Goal: Task Accomplishment & Management: Use online tool/utility

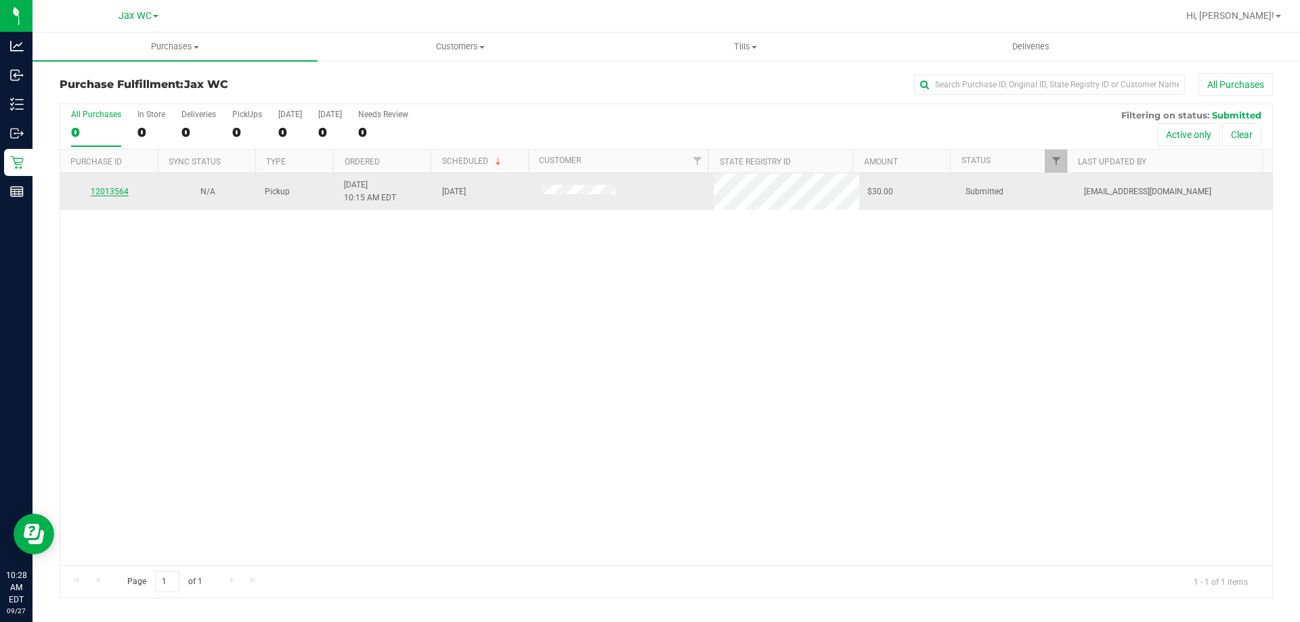
click at [108, 191] on link "12013564" at bounding box center [110, 191] width 38 height 9
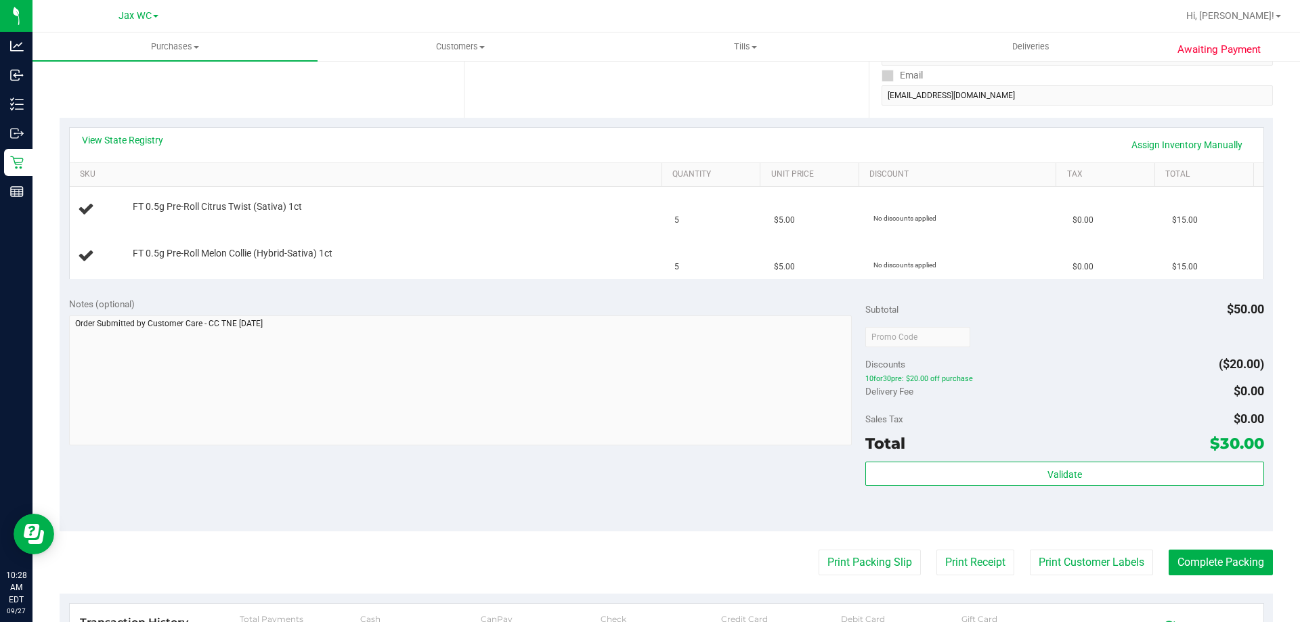
scroll to position [271, 0]
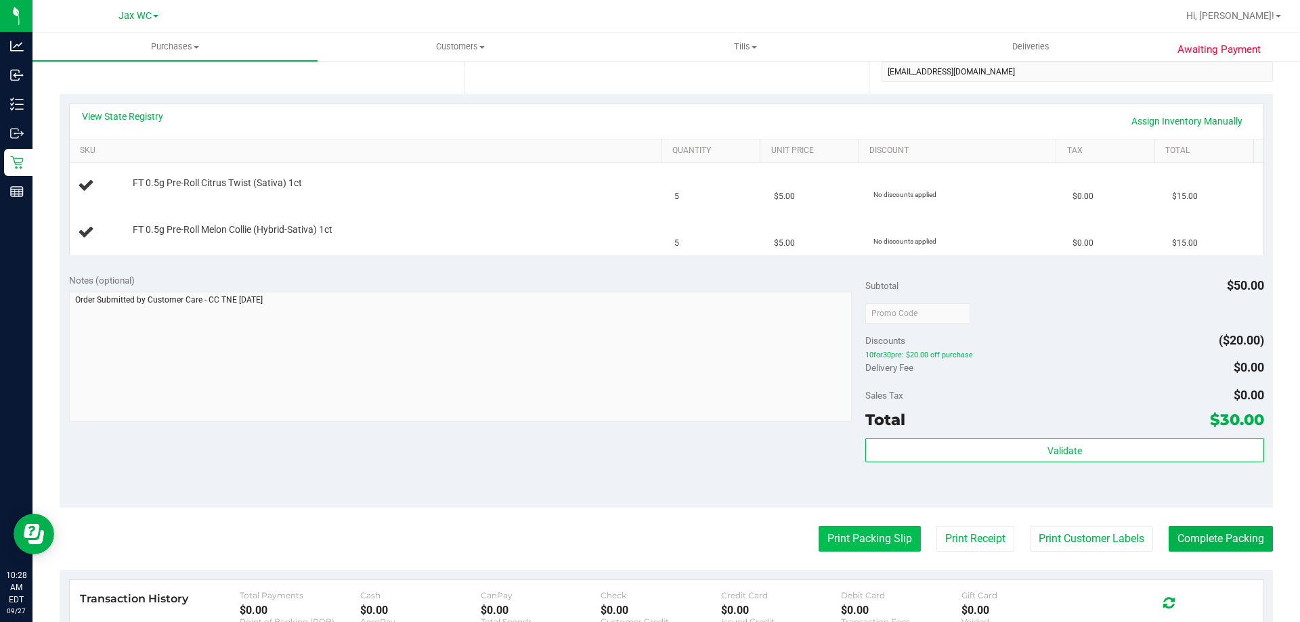
click at [829, 540] on button "Print Packing Slip" at bounding box center [870, 539] width 102 height 26
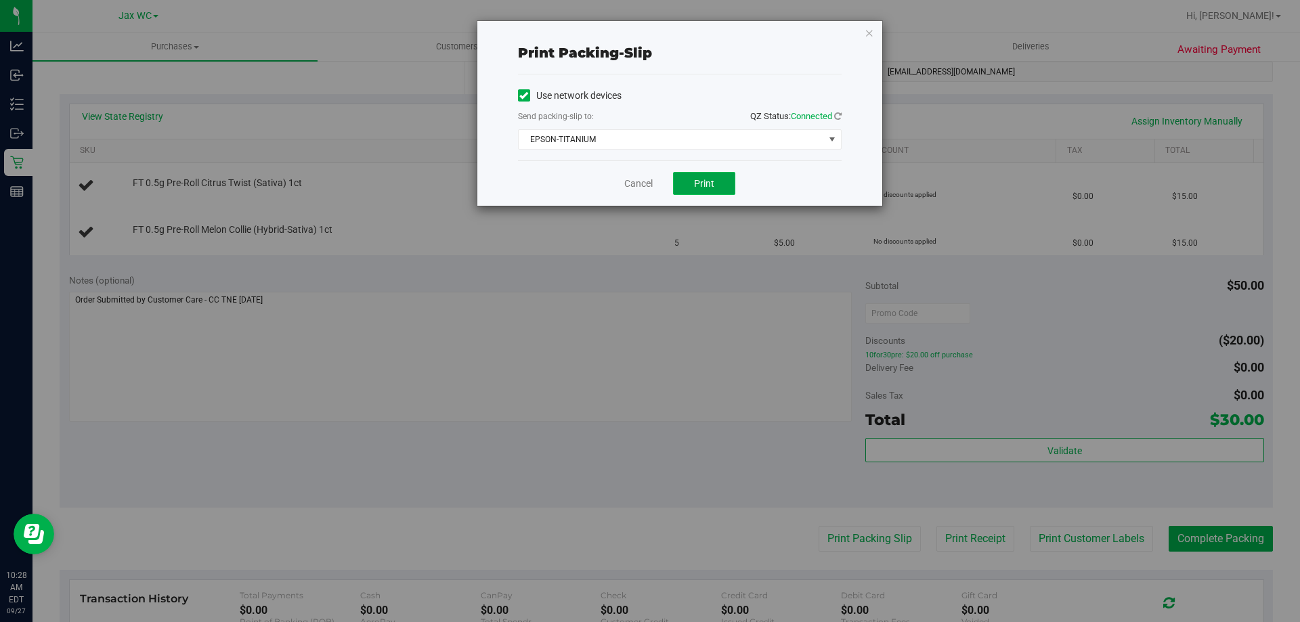
click at [700, 178] on span "Print" at bounding box center [704, 183] width 20 height 11
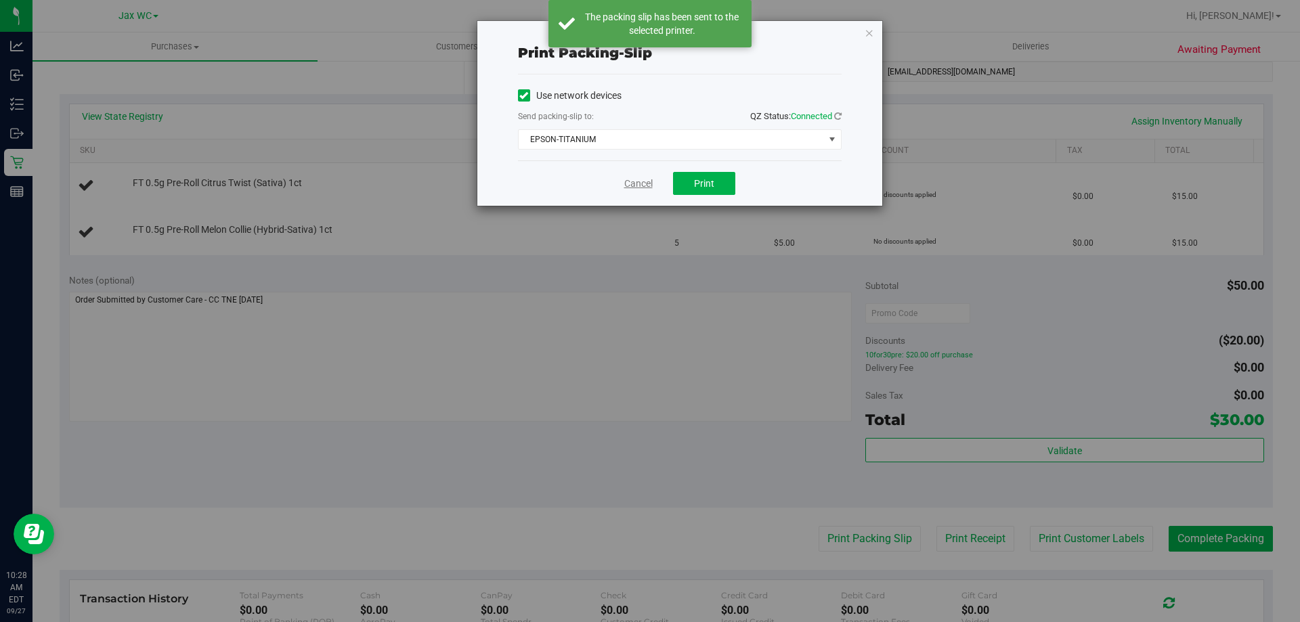
click at [643, 179] on link "Cancel" at bounding box center [638, 184] width 28 height 14
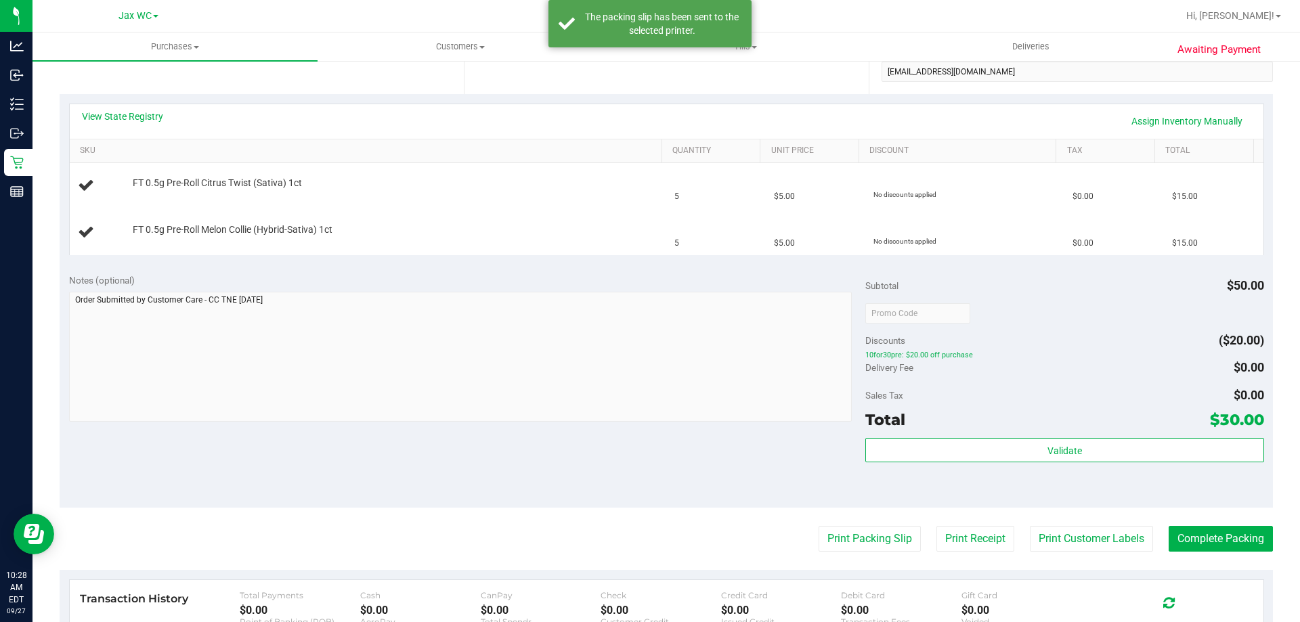
scroll to position [203, 0]
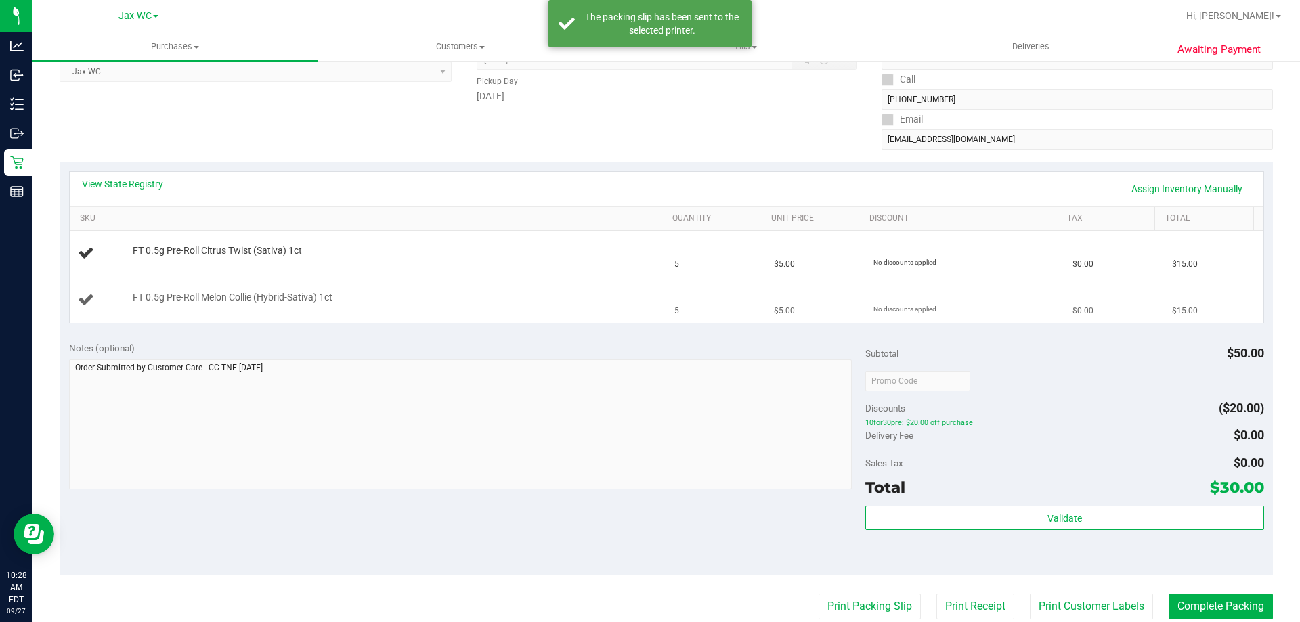
click at [513, 302] on div "FT 0.5g Pre-Roll Melon Collie (Hybrid-Sativa) 1ct" at bounding box center [391, 298] width 530 height 14
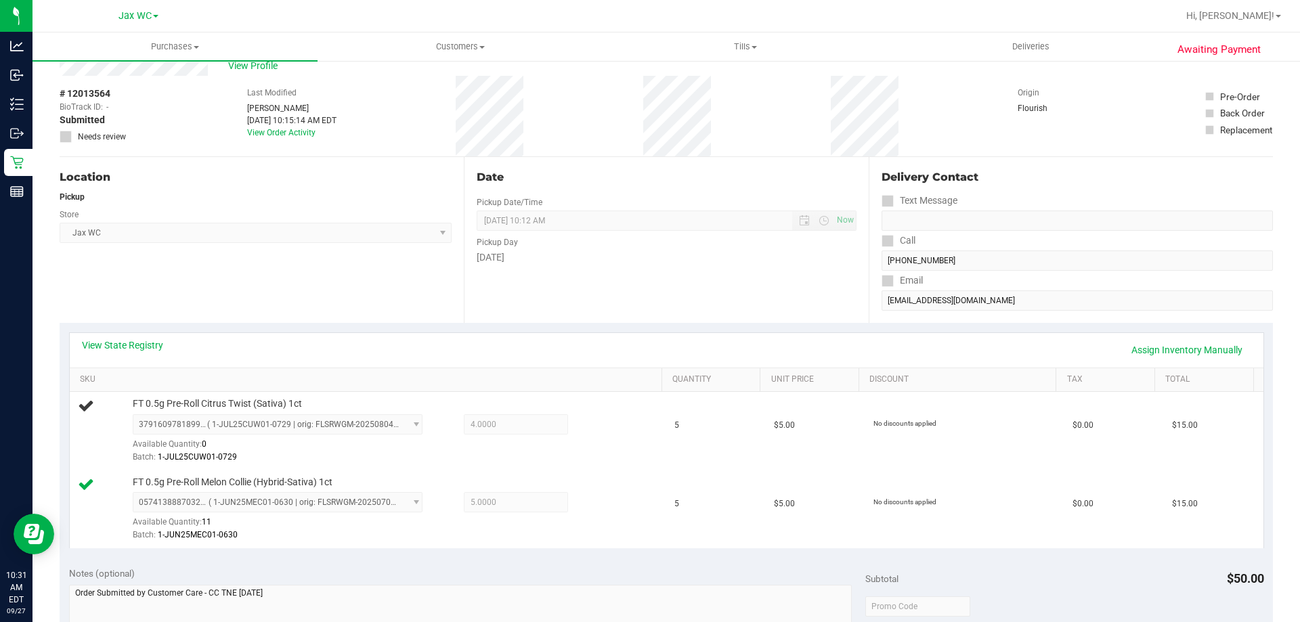
scroll to position [0, 0]
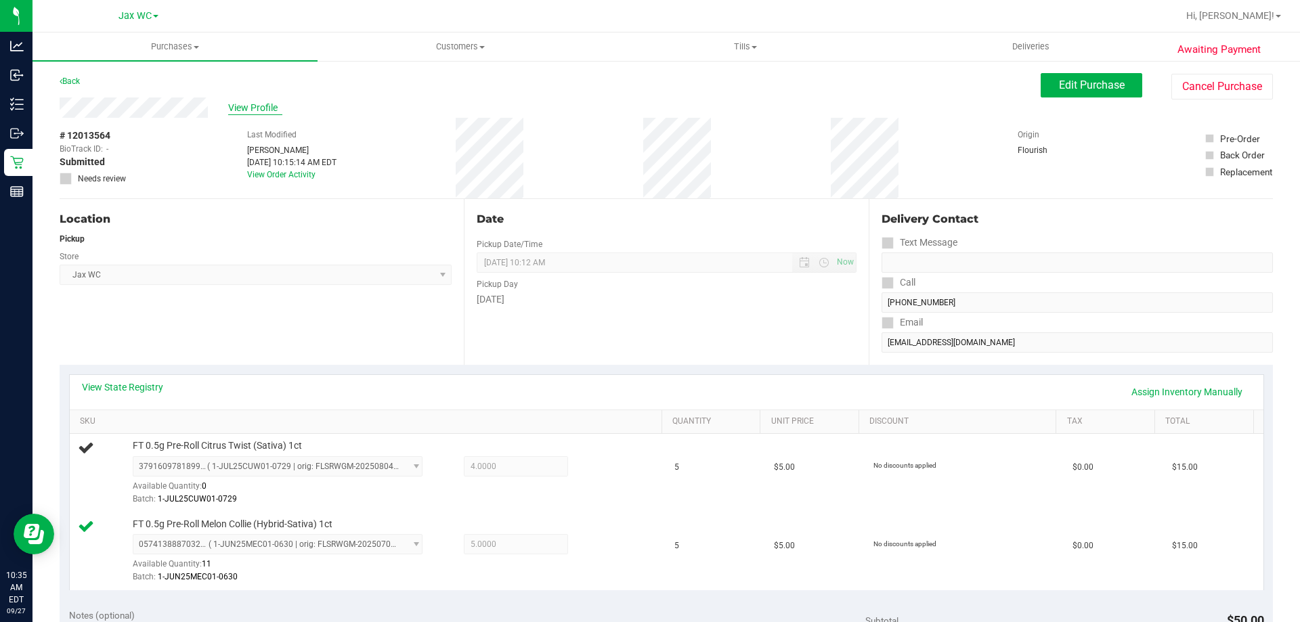
click at [265, 110] on span "View Profile" at bounding box center [255, 108] width 54 height 14
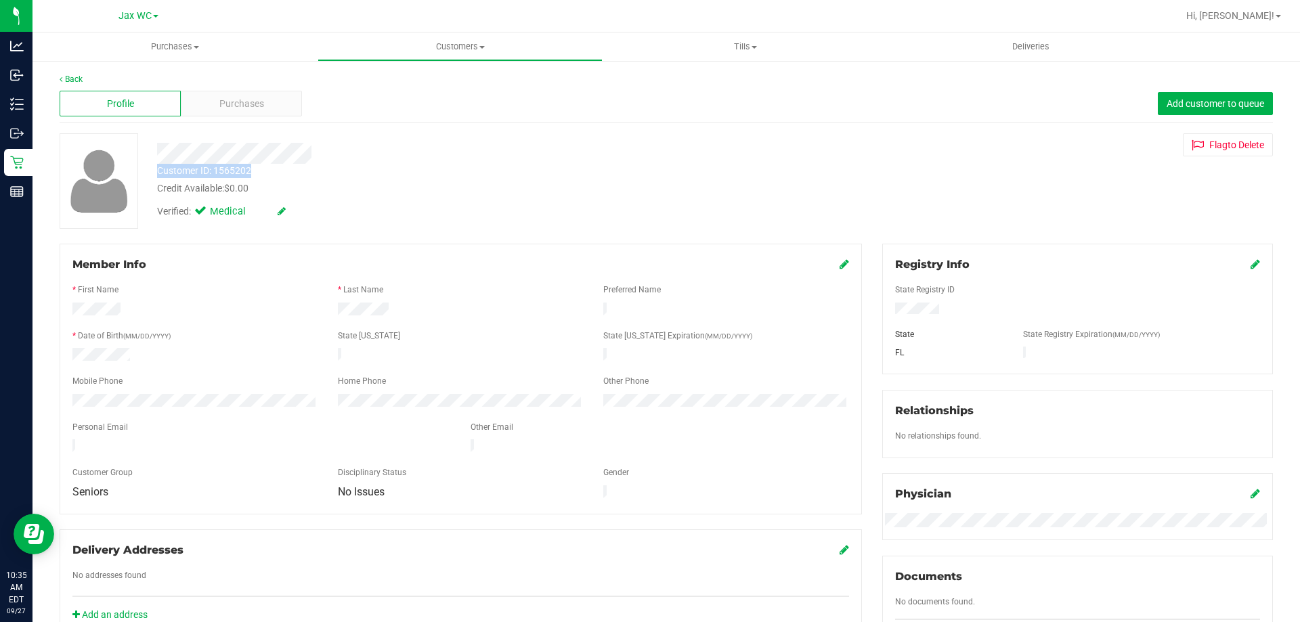
drag, startPoint x: 261, startPoint y: 165, endPoint x: 153, endPoint y: 171, distance: 108.5
click at [153, 171] on div "Customer ID: 1565202 Credit Available: $0.00" at bounding box center [455, 180] width 617 height 32
copy div "Customer ID: 1565202"
click at [211, 97] on div "Purchases" at bounding box center [241, 104] width 121 height 26
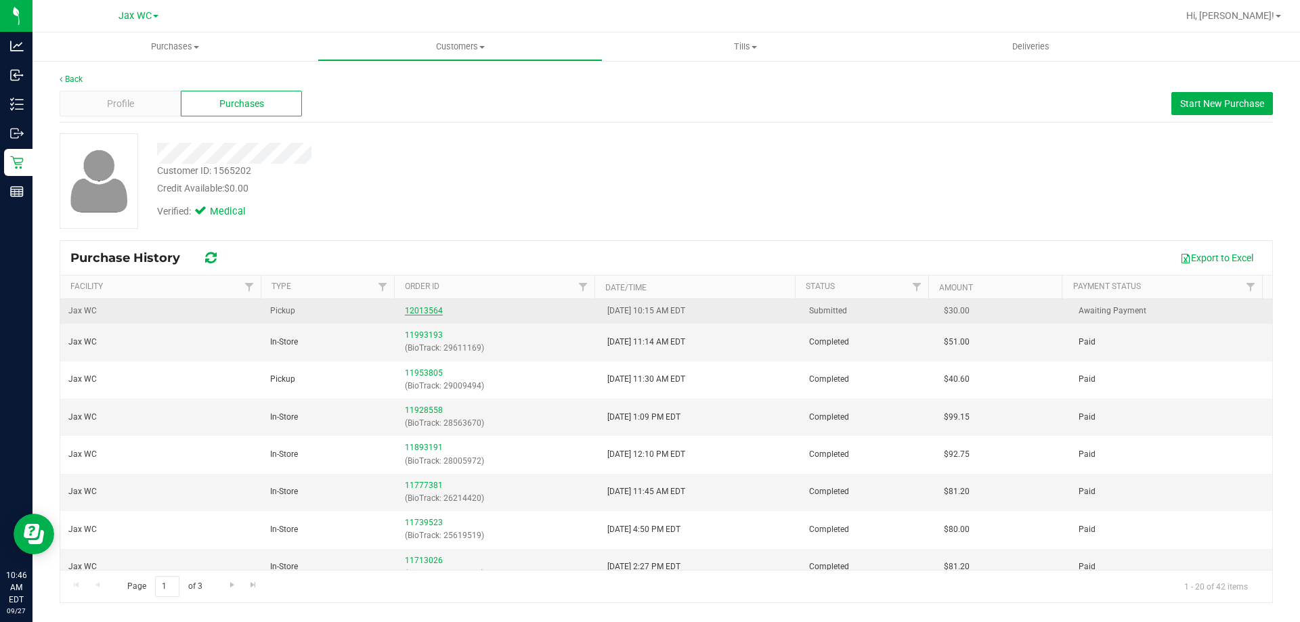
click at [414, 313] on link "12013564" at bounding box center [424, 310] width 38 height 9
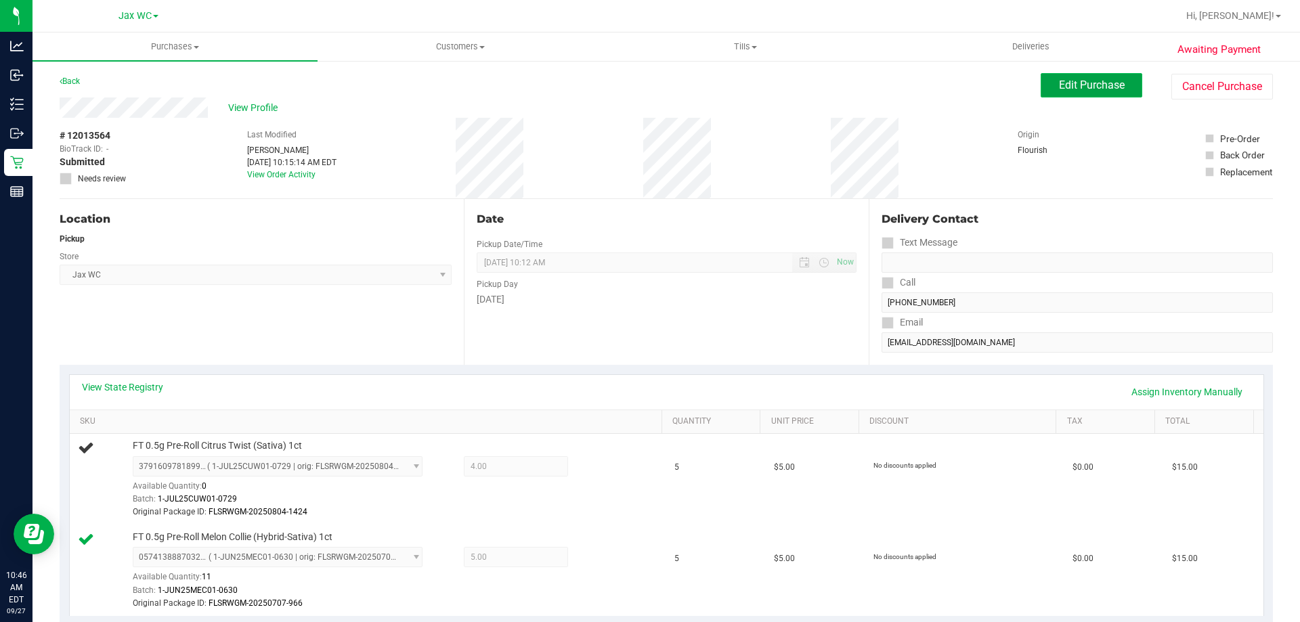
click at [1067, 79] on span "Edit Purchase" at bounding box center [1092, 85] width 66 height 13
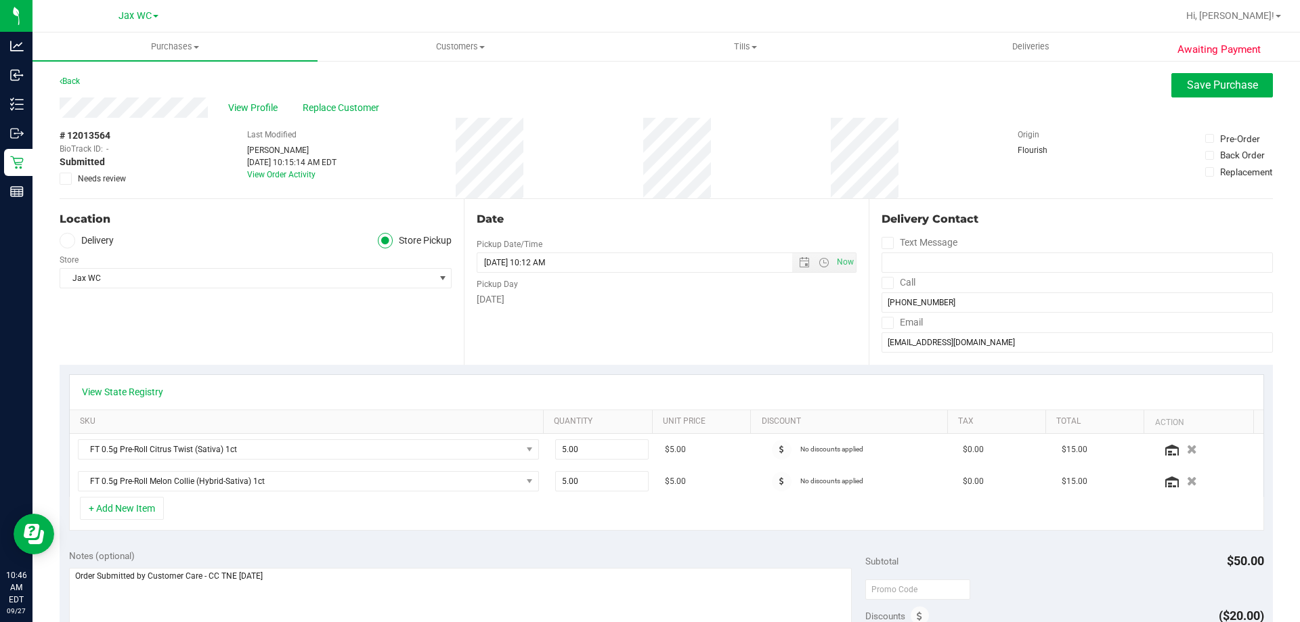
click at [65, 171] on div "# 12013564 BioTrack ID: - Submitted Needs review" at bounding box center [94, 157] width 68 height 56
click at [66, 179] on icon at bounding box center [66, 179] width 9 height 0
click at [0, 0] on input "Needs review" at bounding box center [0, 0] width 0 height 0
click at [578, 445] on span "5.00 5" at bounding box center [602, 449] width 94 height 20
type input "4"
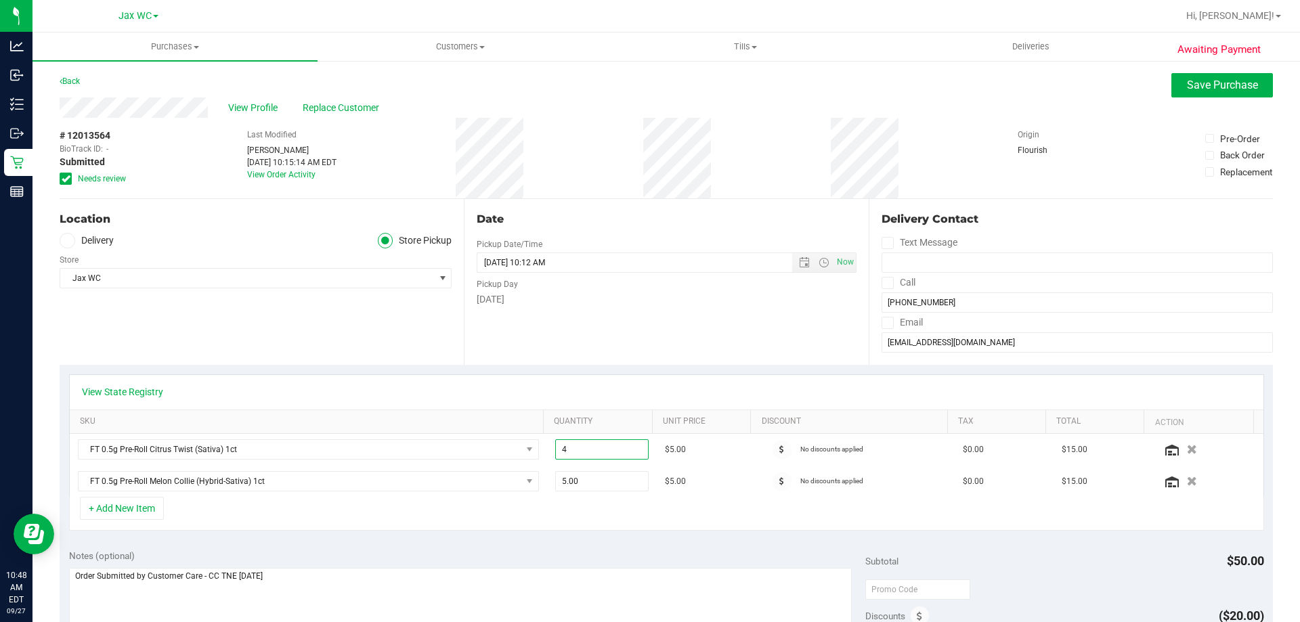
type input "4.00"
click at [1196, 89] on span "Save Purchase" at bounding box center [1222, 85] width 71 height 13
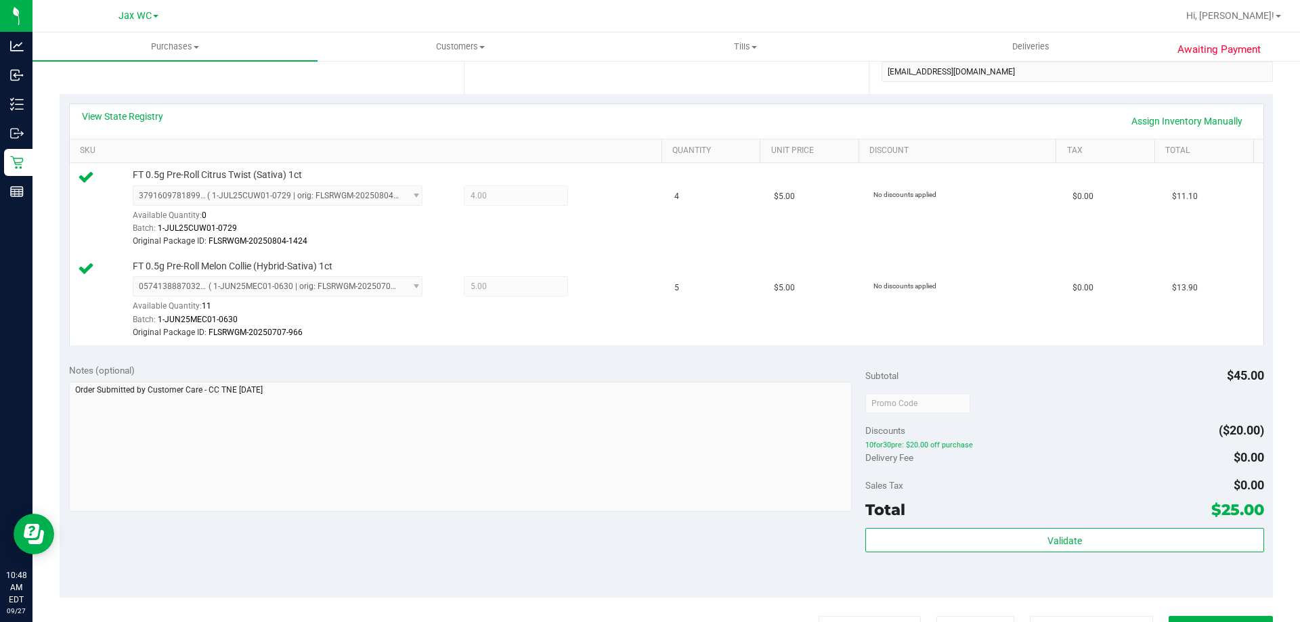
scroll to position [339, 0]
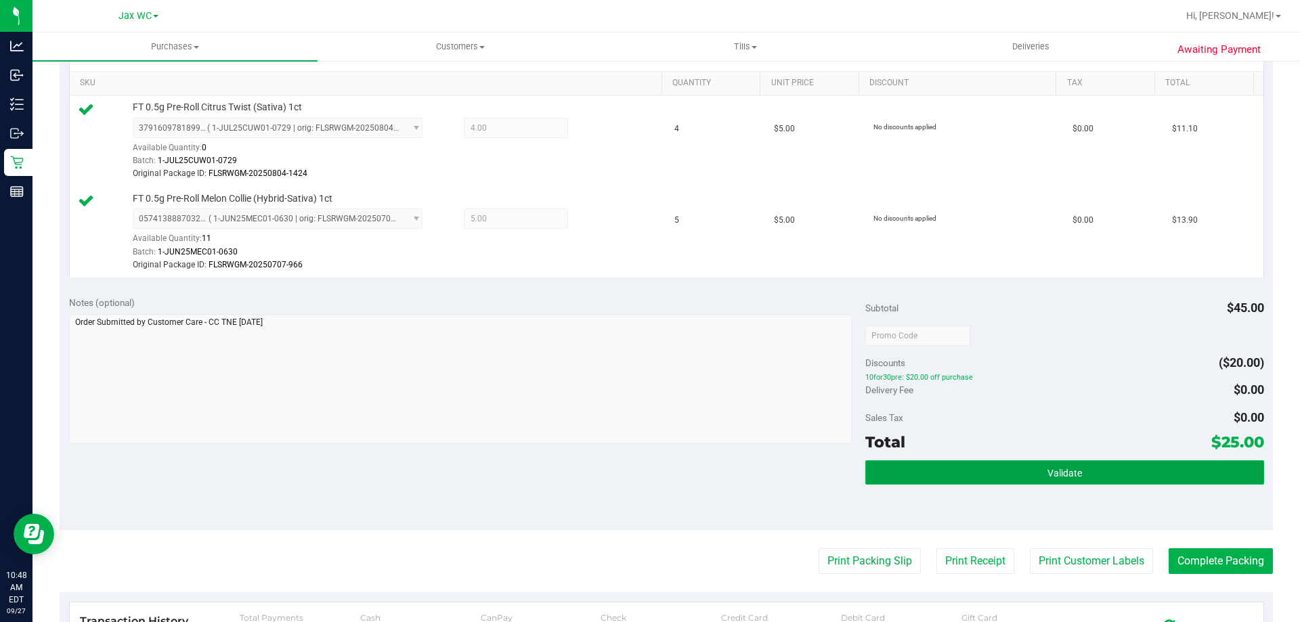
click at [1142, 481] on button "Validate" at bounding box center [1064, 472] width 398 height 24
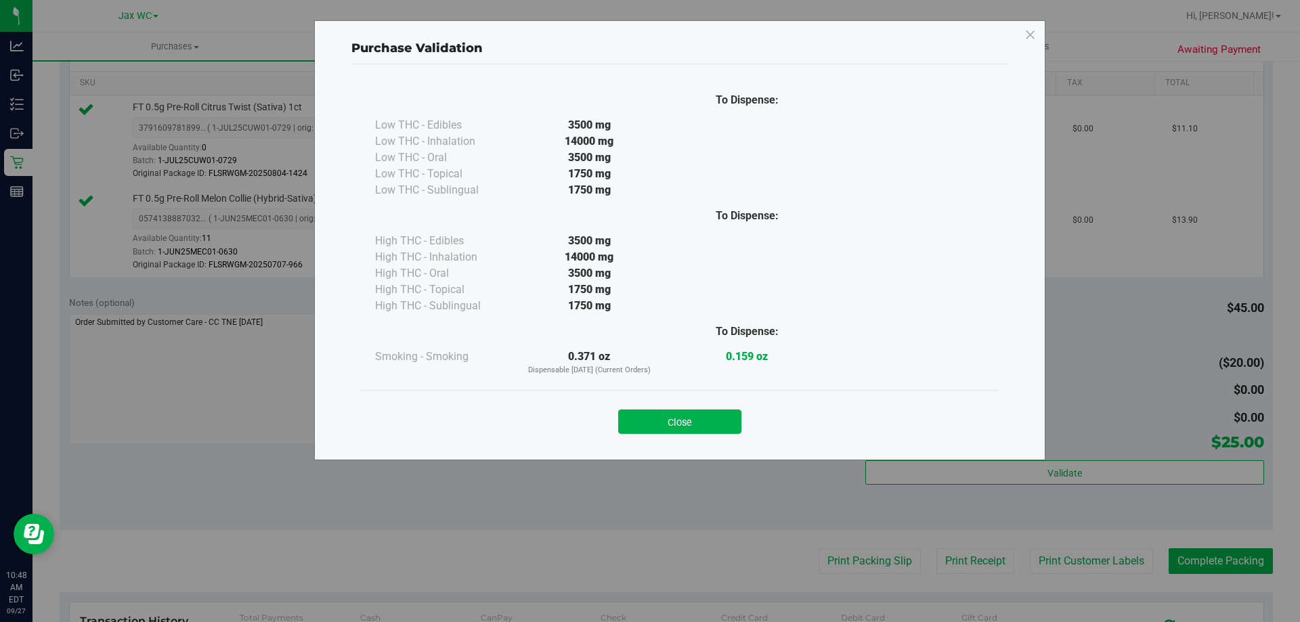
drag, startPoint x: 1224, startPoint y: 590, endPoint x: 1222, endPoint y: 574, distance: 16.4
click at [1224, 587] on div "Purchase Validation To Dispense: Low THC - Edibles 3500 mg" at bounding box center [655, 311] width 1310 height 622
click at [712, 412] on button "Close" at bounding box center [679, 422] width 123 height 24
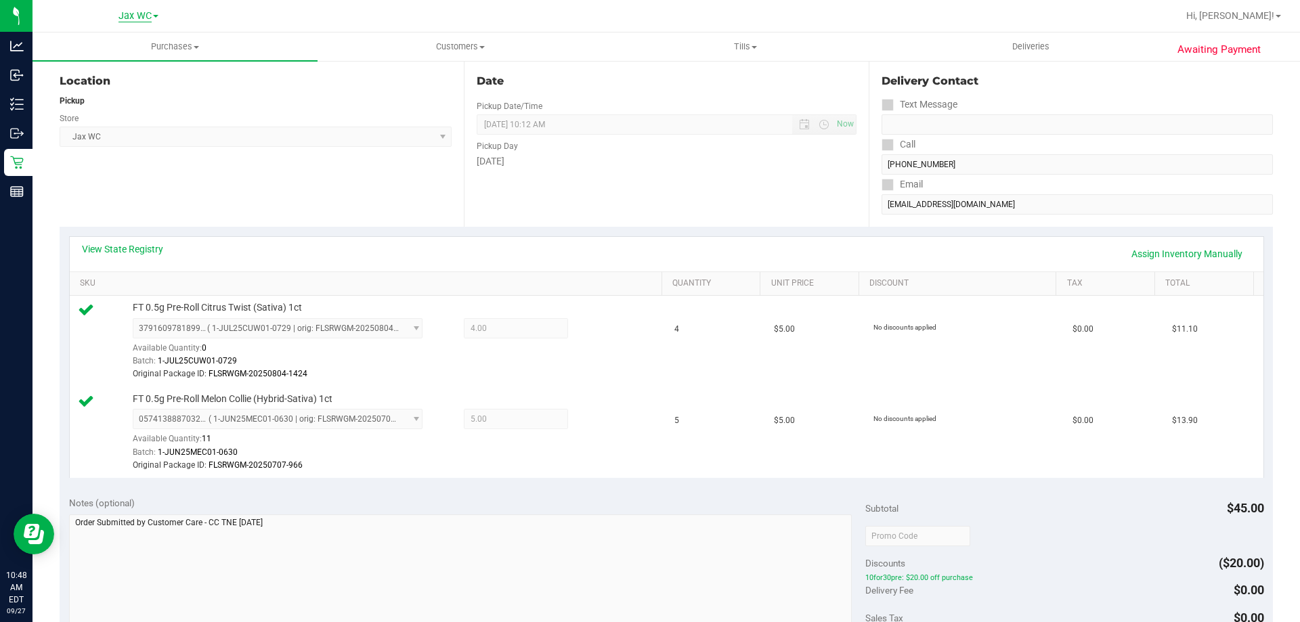
scroll to position [0, 0]
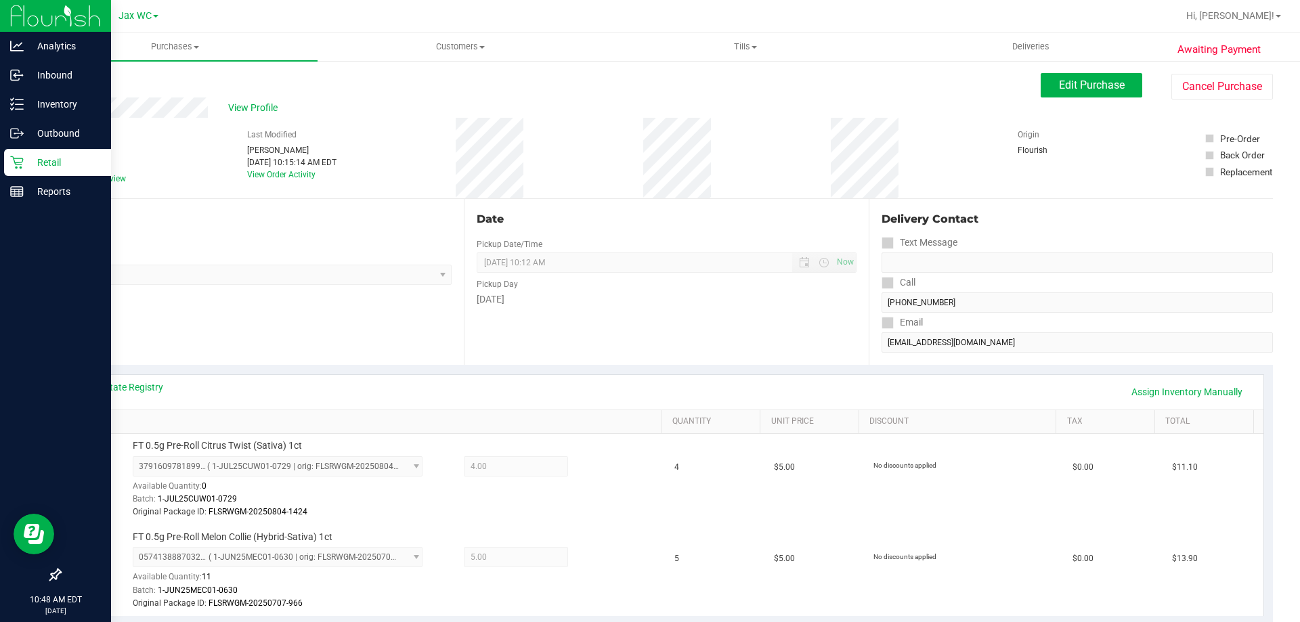
click at [39, 162] on p "Retail" at bounding box center [64, 162] width 81 height 16
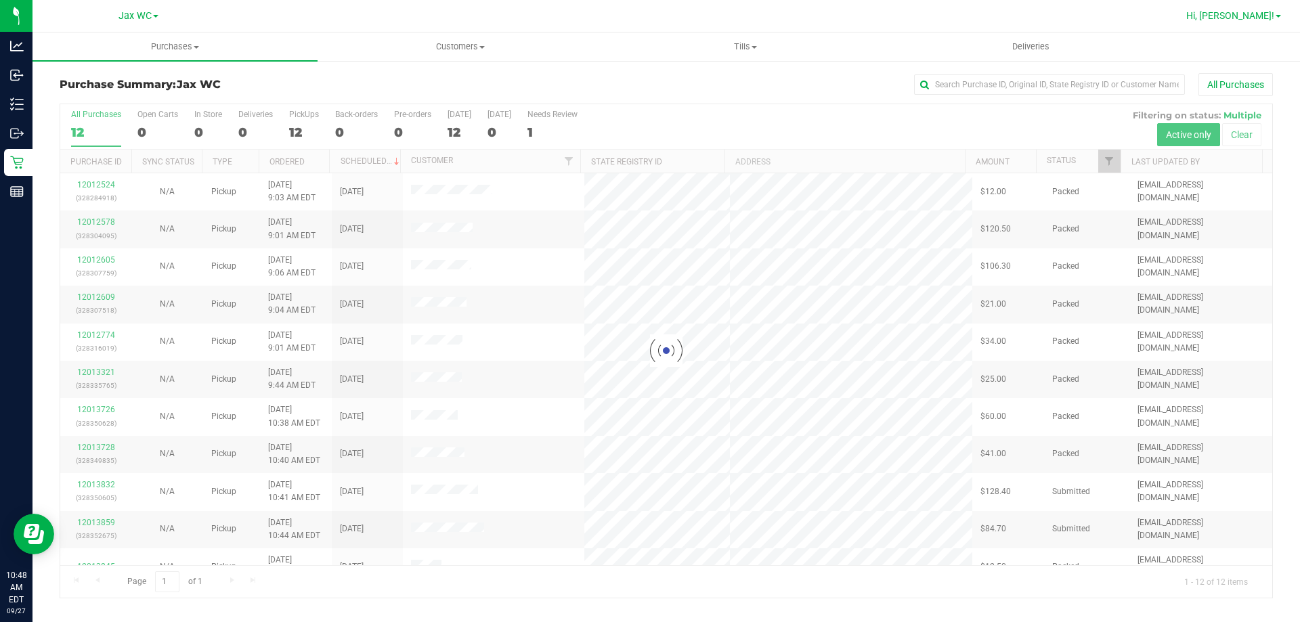
click at [1269, 21] on span "Hi, [PERSON_NAME]!" at bounding box center [1230, 15] width 88 height 11
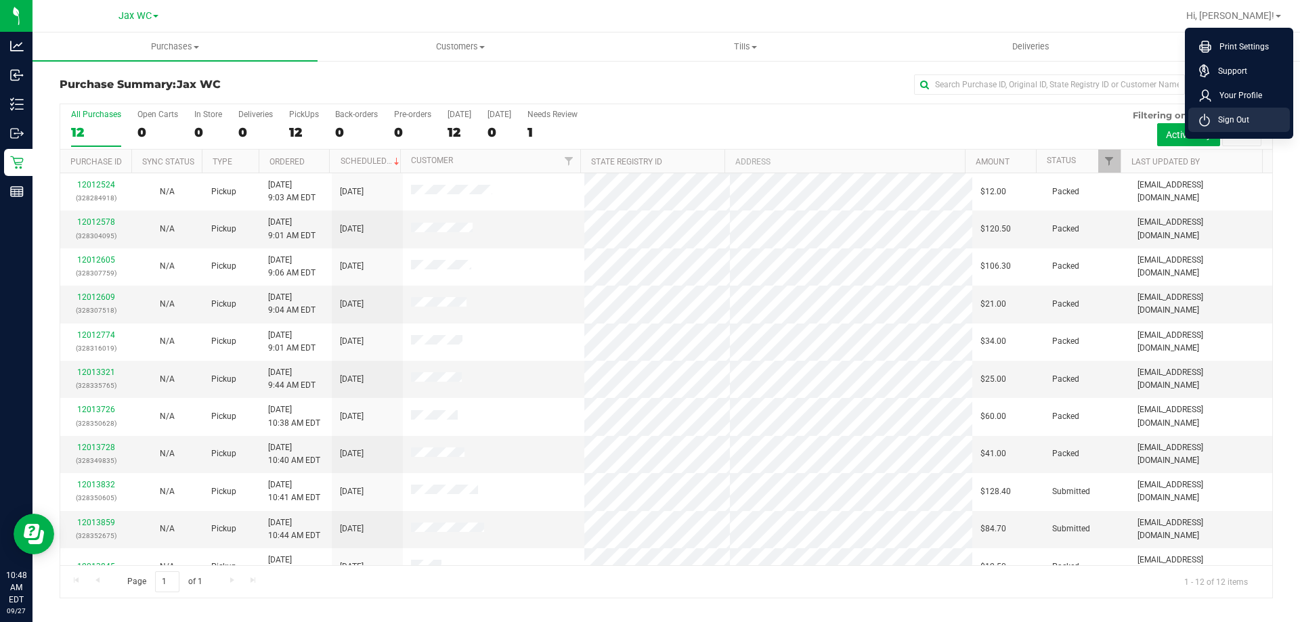
click at [1249, 126] on span "Sign Out" at bounding box center [1229, 120] width 39 height 14
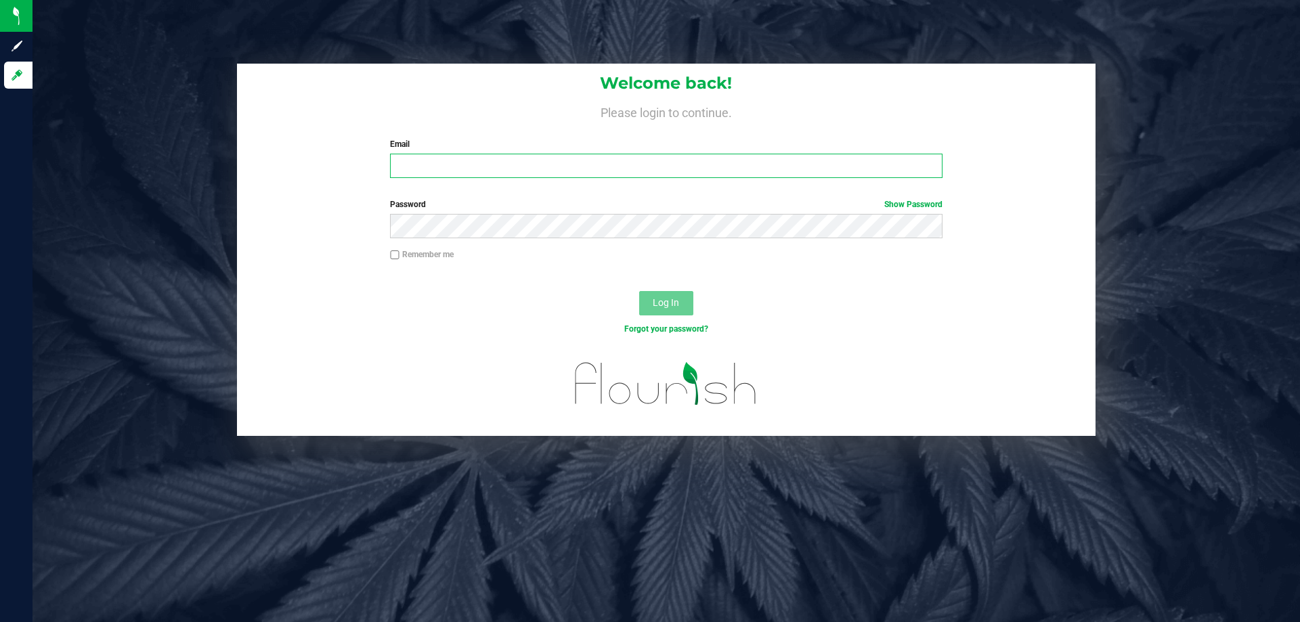
click at [610, 169] on input "Email" at bounding box center [666, 166] width 552 height 24
type input "kwhitehead@liveparallel.com"
click at [639, 291] on button "Log In" at bounding box center [666, 303] width 54 height 24
click at [422, 170] on input "Email" at bounding box center [666, 166] width 552 height 24
type input "[EMAIL_ADDRESS][DOMAIN_NAME]"
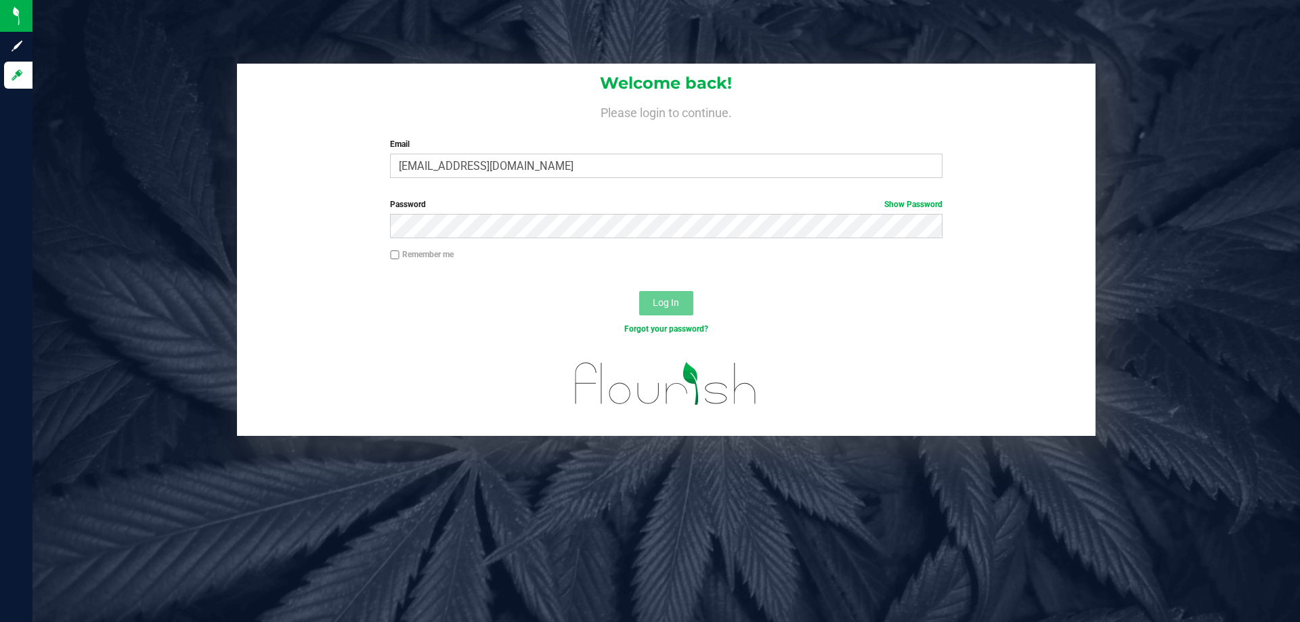
click at [417, 238] on div "Password Show Password" at bounding box center [666, 223] width 859 height 50
click at [639, 291] on button "Log In" at bounding box center [666, 303] width 54 height 24
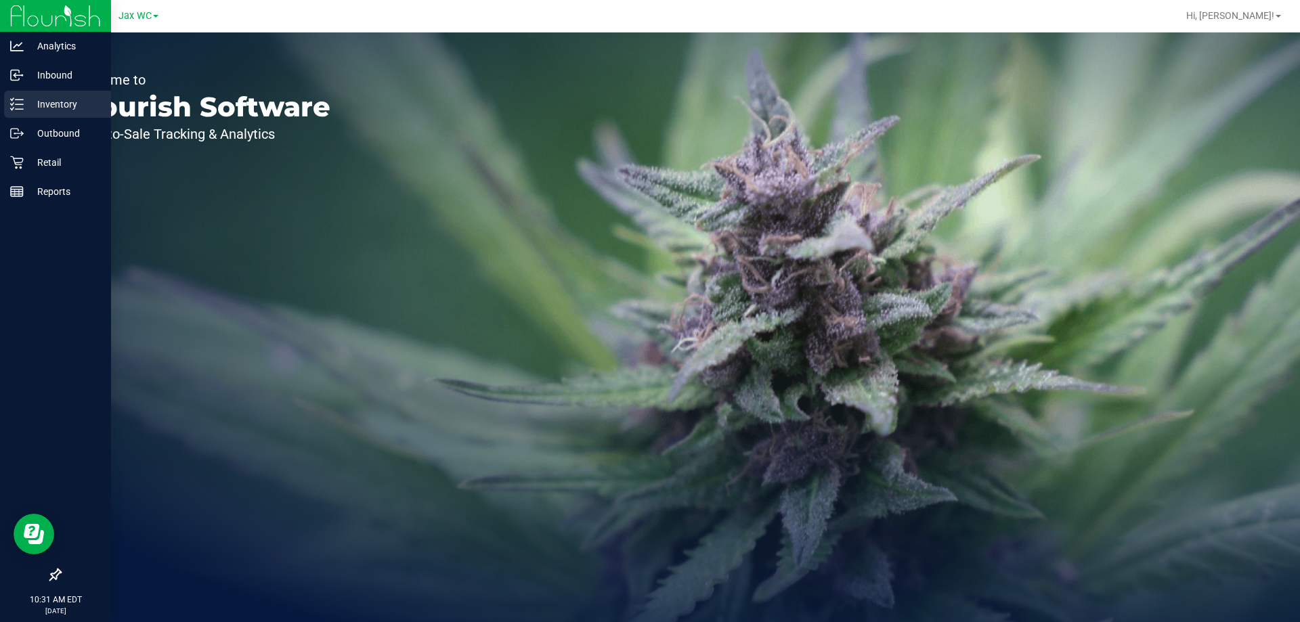
click at [68, 100] on p "Inventory" at bounding box center [64, 104] width 81 height 16
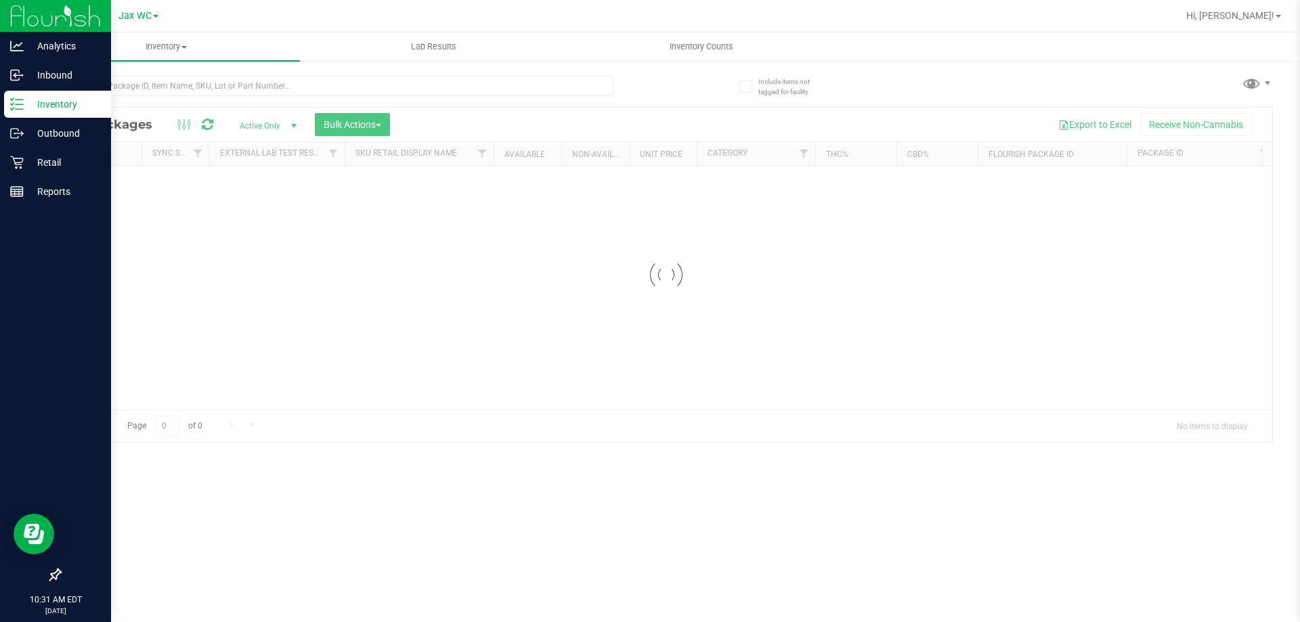
click at [72, 104] on p "Inventory" at bounding box center [64, 104] width 81 height 16
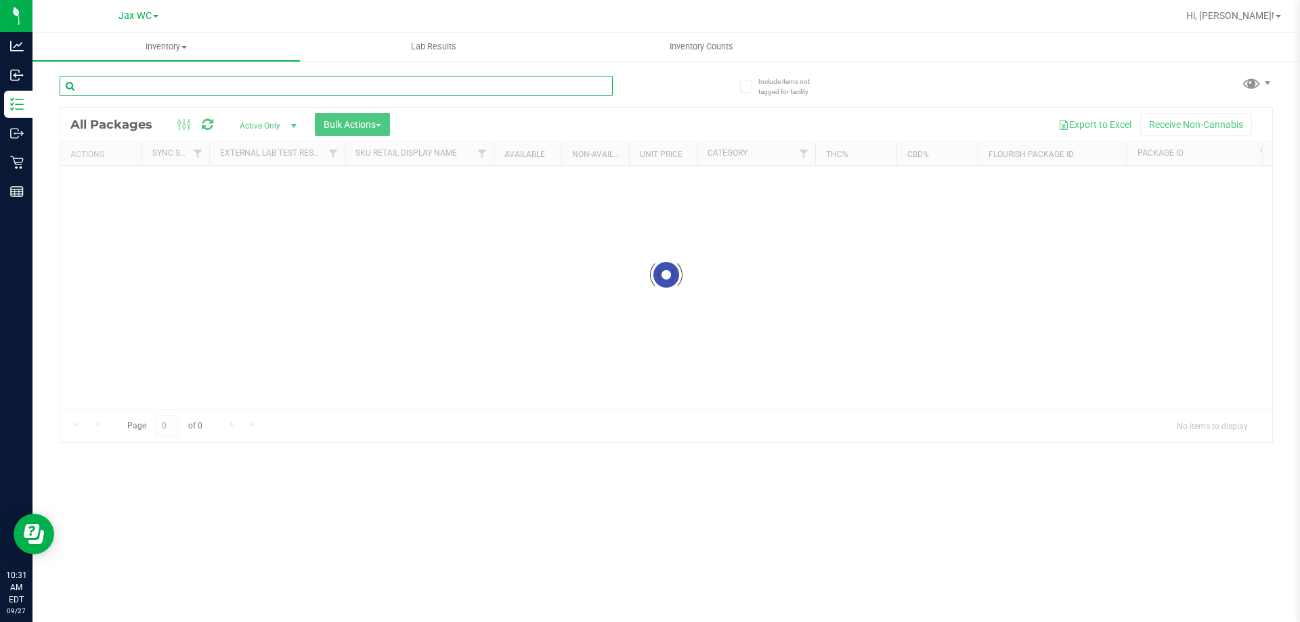
click at [172, 89] on input "text" at bounding box center [336, 86] width 553 height 20
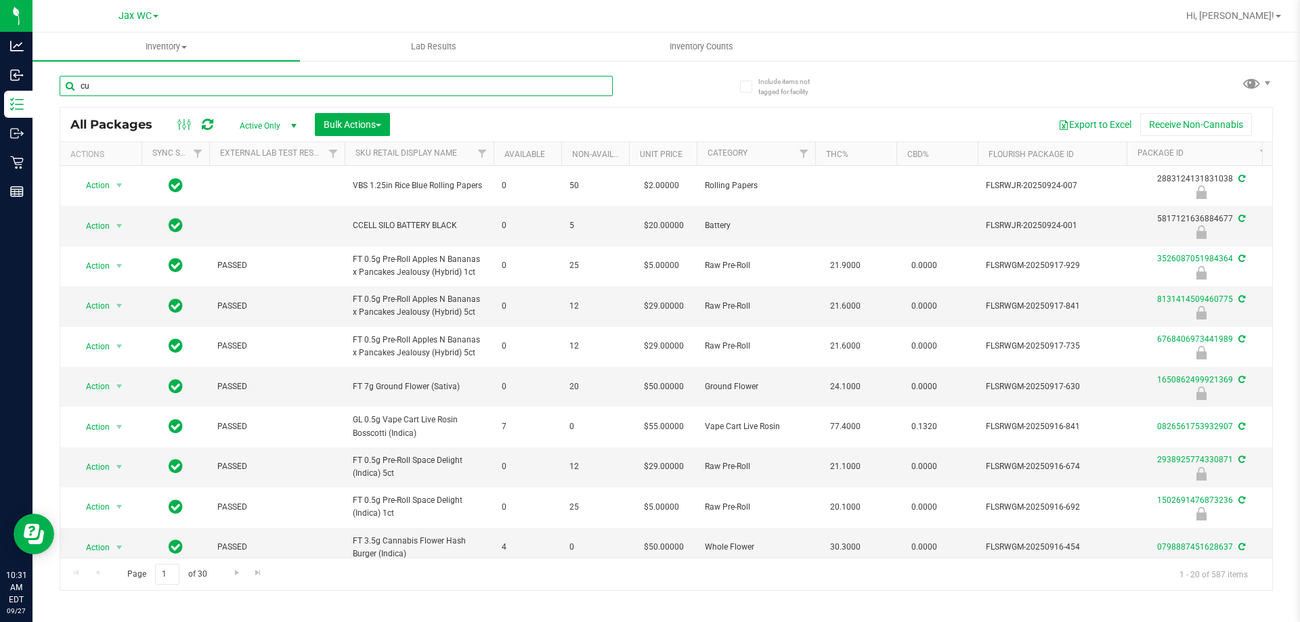
type input "cuw"
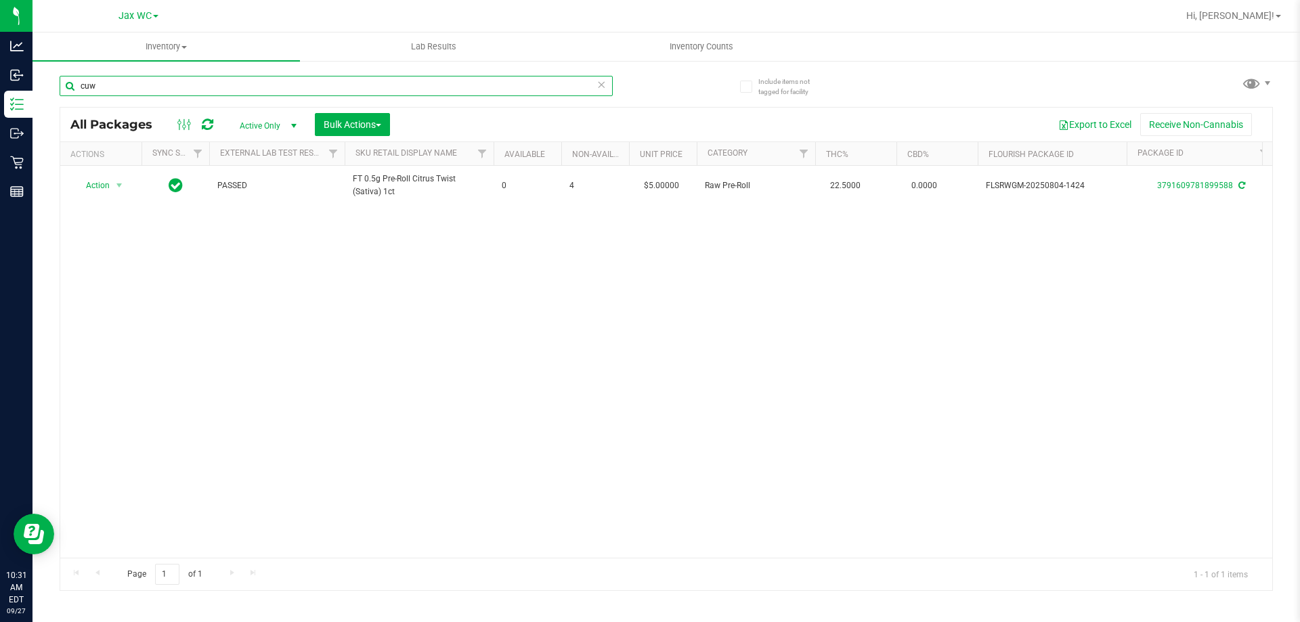
drag, startPoint x: 124, startPoint y: 91, endPoint x: 43, endPoint y: 75, distance: 82.9
click at [43, 75] on div "Include items not tagged for facility cuw All Packages Active Only Active Only …" at bounding box center [667, 266] width 1268 height 413
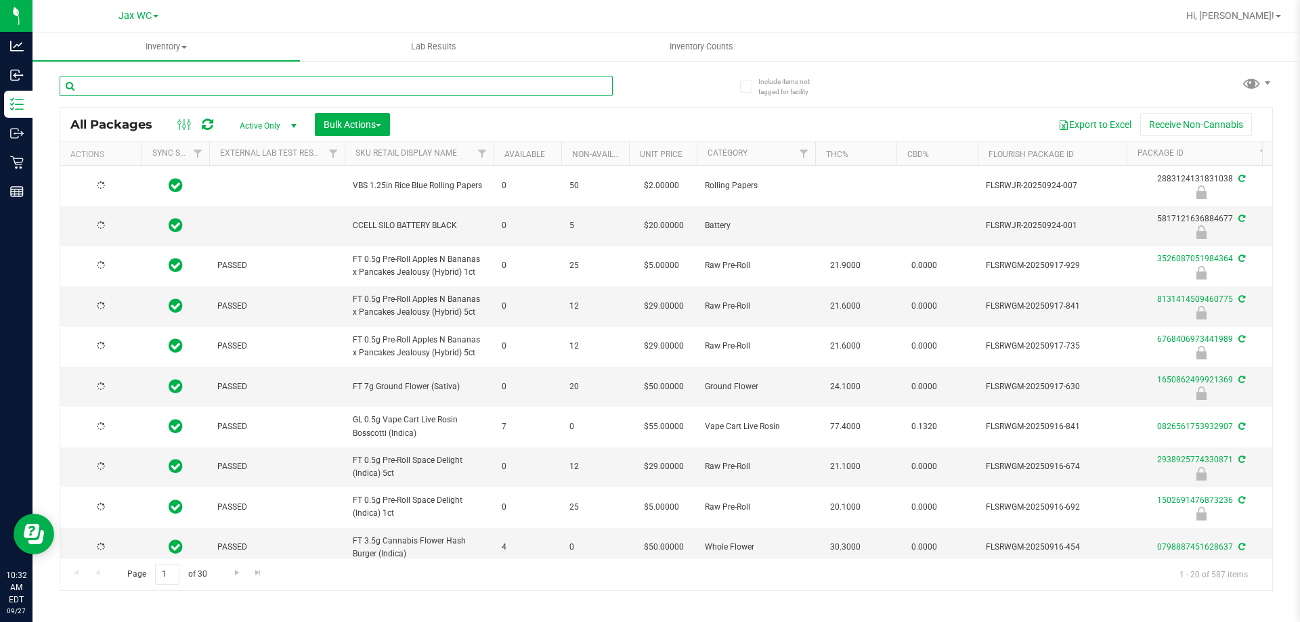
type input "[DATE]"
type input "7564587233513791"
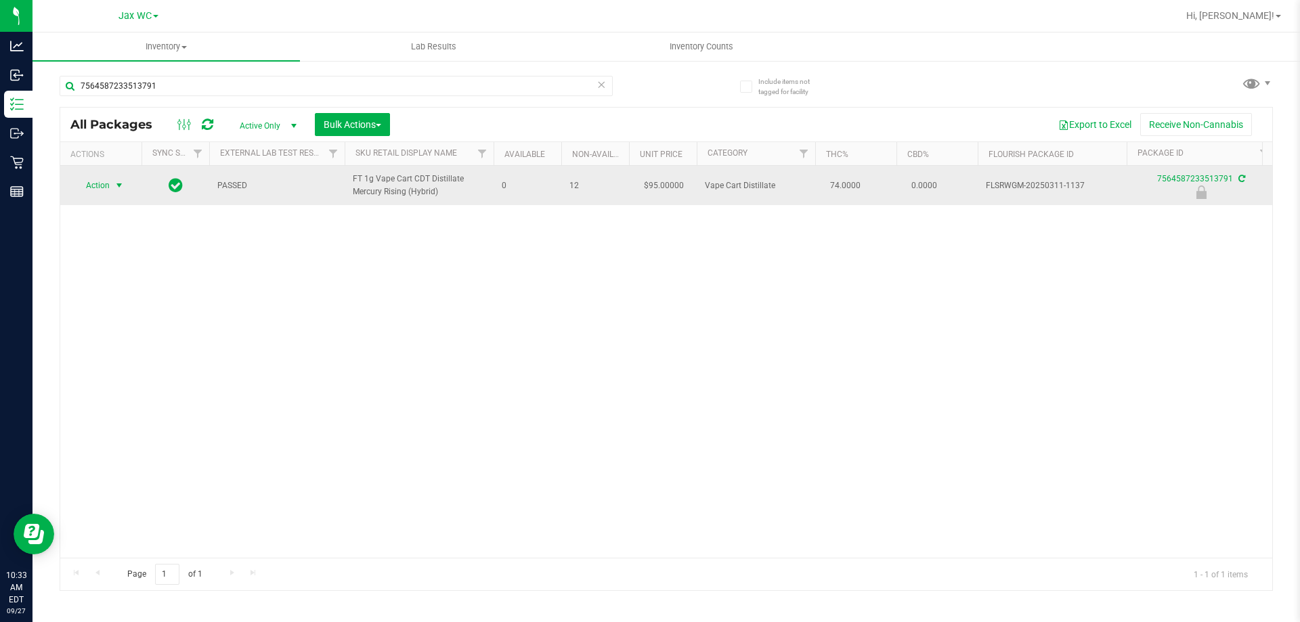
click at [110, 186] on span "Action" at bounding box center [92, 185] width 37 height 19
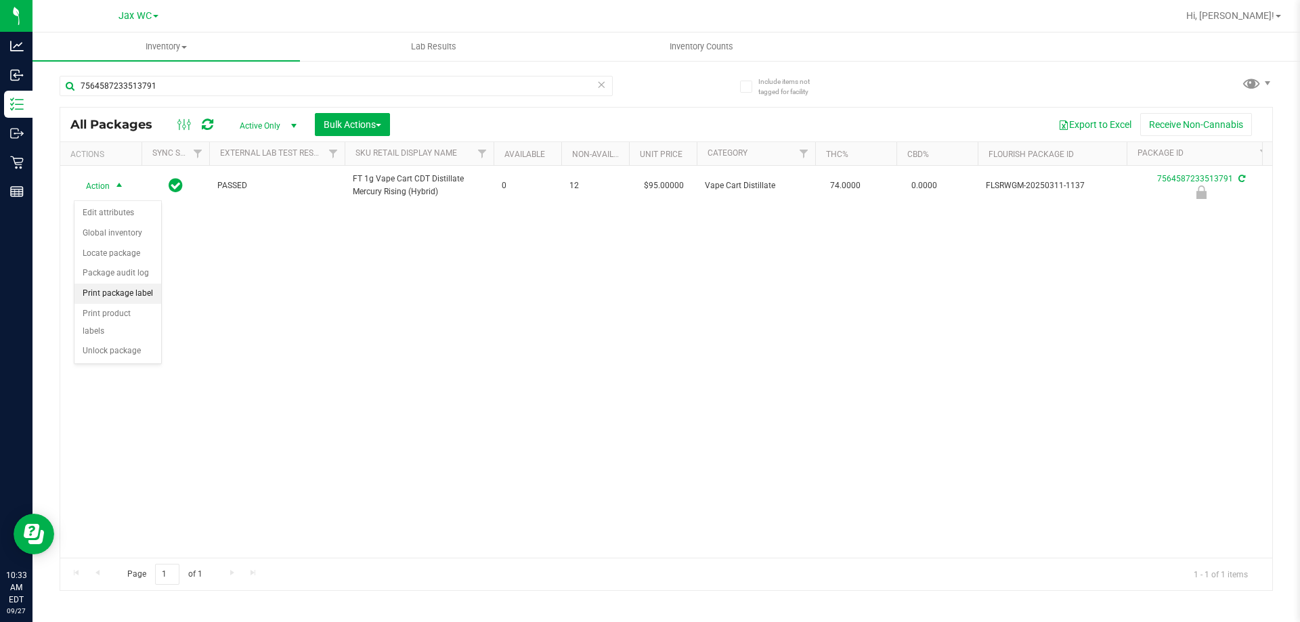
click at [114, 291] on li "Print package label" at bounding box center [117, 294] width 87 height 20
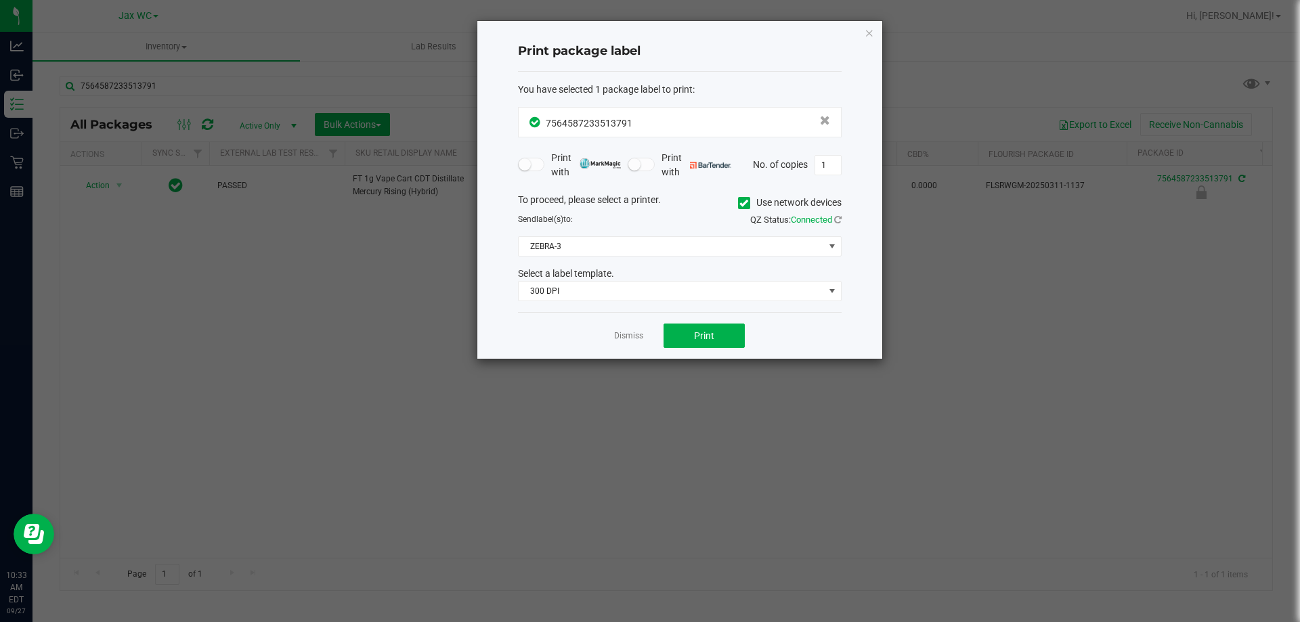
click at [622, 228] on div "To proceed, please select a printer. Use network devices Send label(s) to: QZ S…" at bounding box center [680, 247] width 324 height 109
click at [617, 235] on div "To proceed, please select a printer. Use network devices Send label(s) to: QZ S…" at bounding box center [680, 247] width 324 height 109
click at [613, 241] on span "ZEBRA-3" at bounding box center [671, 246] width 305 height 19
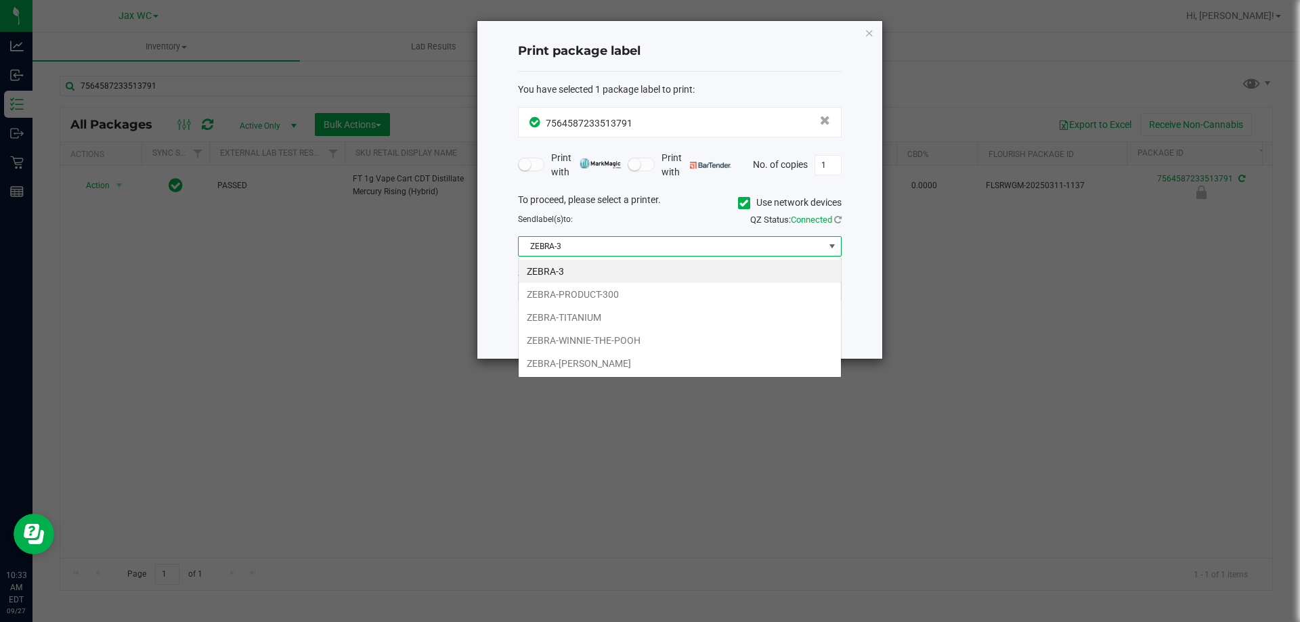
scroll to position [20, 324]
click at [624, 316] on li "ZEBRA-TITANIUM" at bounding box center [680, 317] width 322 height 23
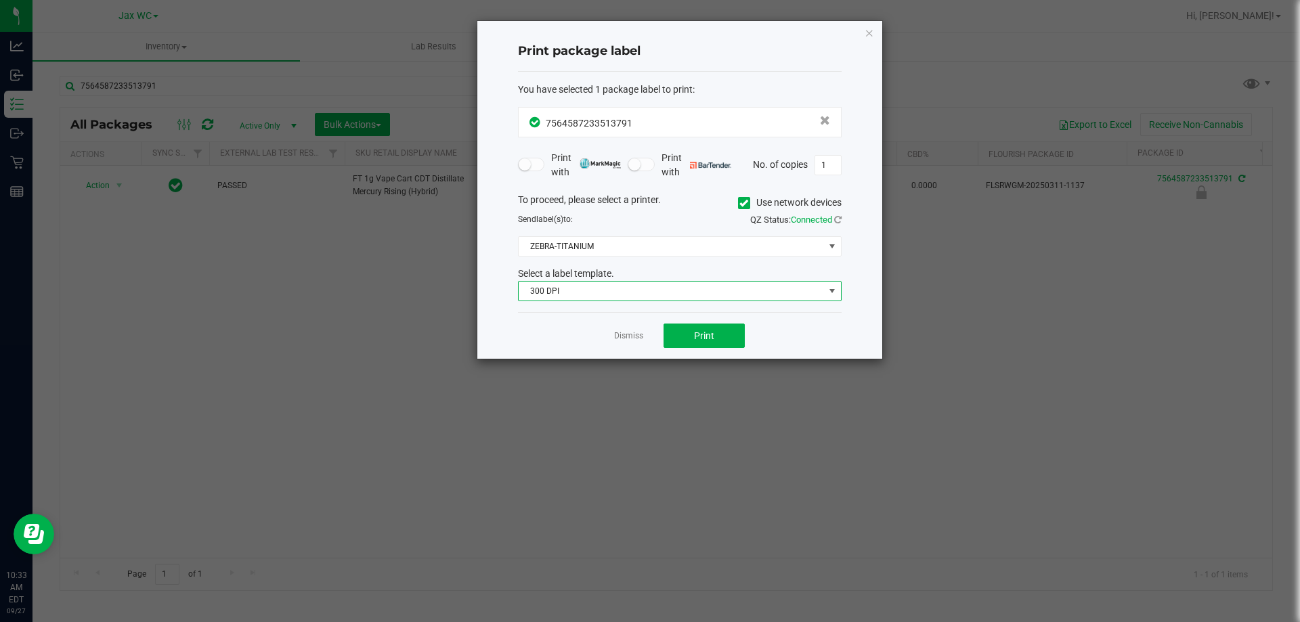
click at [637, 295] on span "300 DPI" at bounding box center [671, 291] width 305 height 19
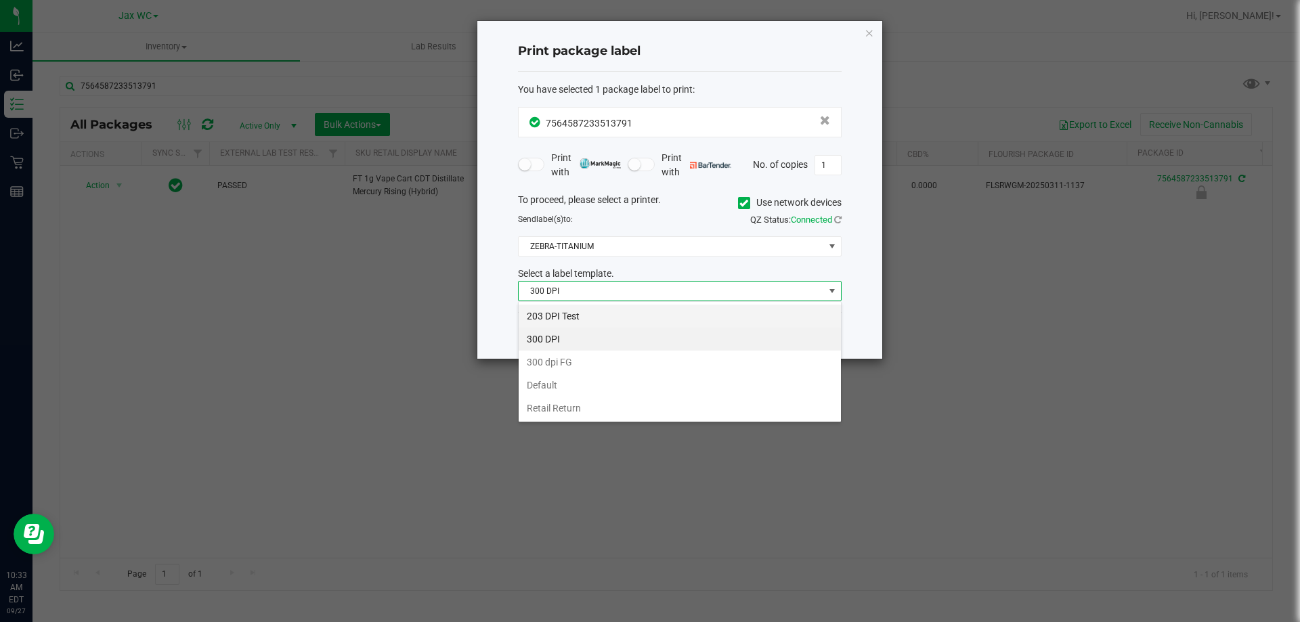
click at [597, 322] on li "203 DPI Test" at bounding box center [680, 316] width 322 height 23
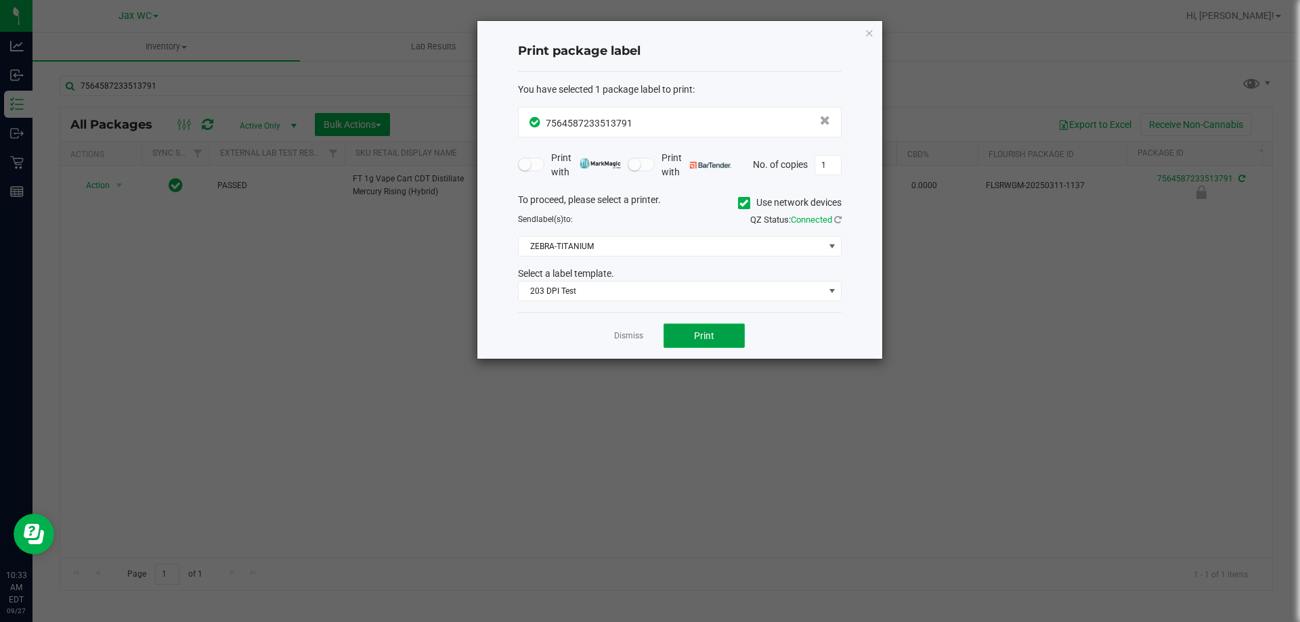
click at [682, 333] on button "Print" at bounding box center [704, 336] width 81 height 24
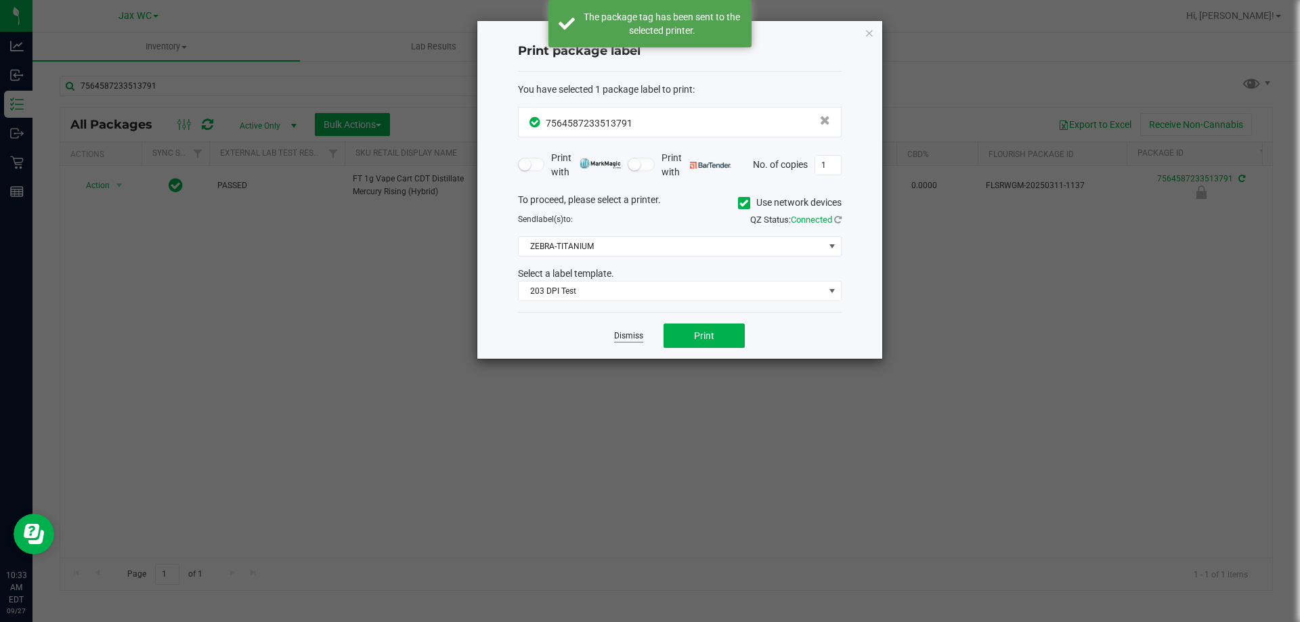
click at [634, 337] on link "Dismiss" at bounding box center [628, 336] width 29 height 12
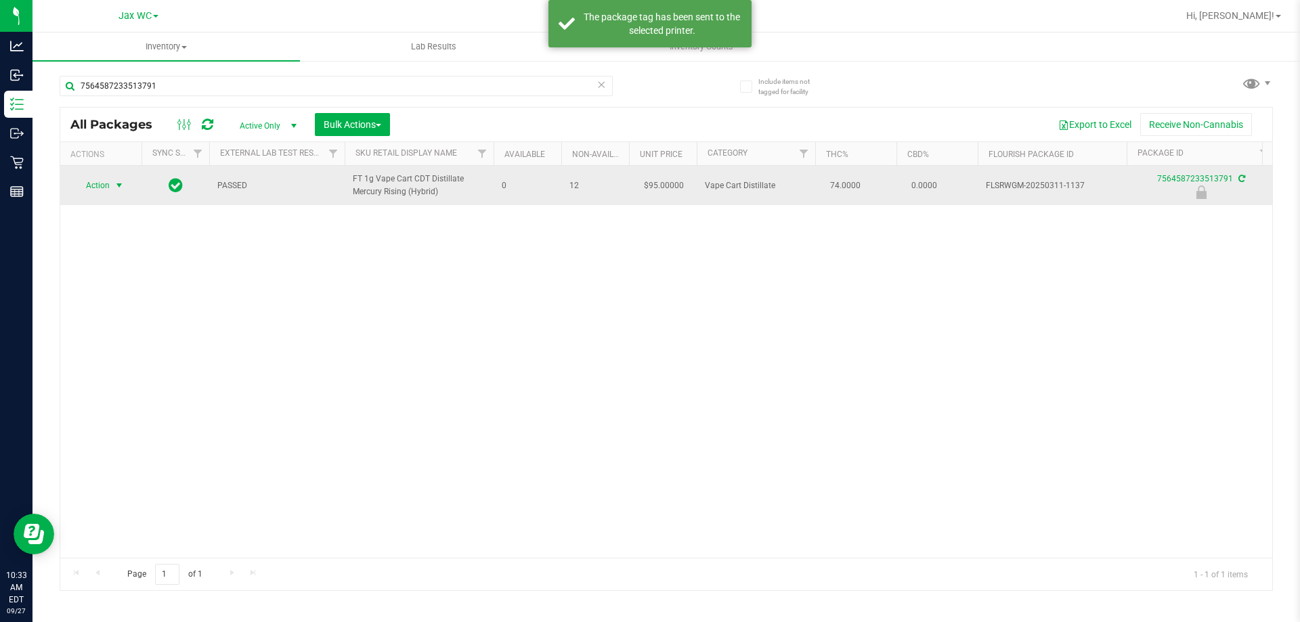
click at [106, 191] on span "Action" at bounding box center [92, 185] width 37 height 19
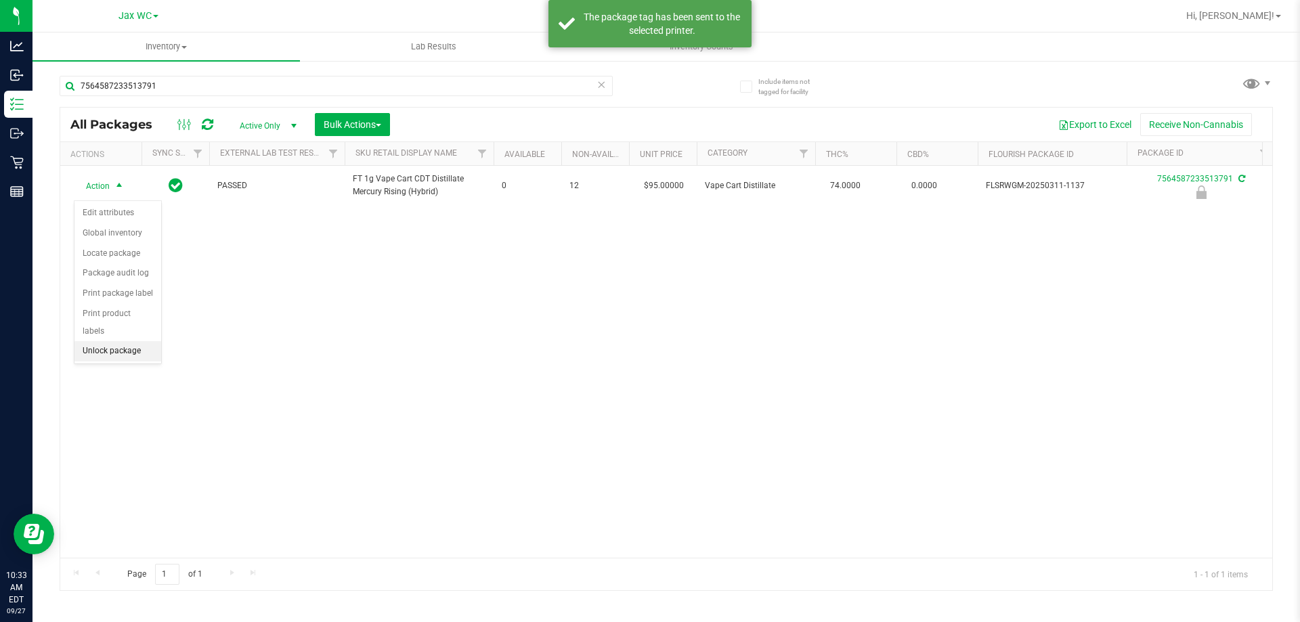
click at [140, 341] on li "Unlock package" at bounding box center [117, 351] width 87 height 20
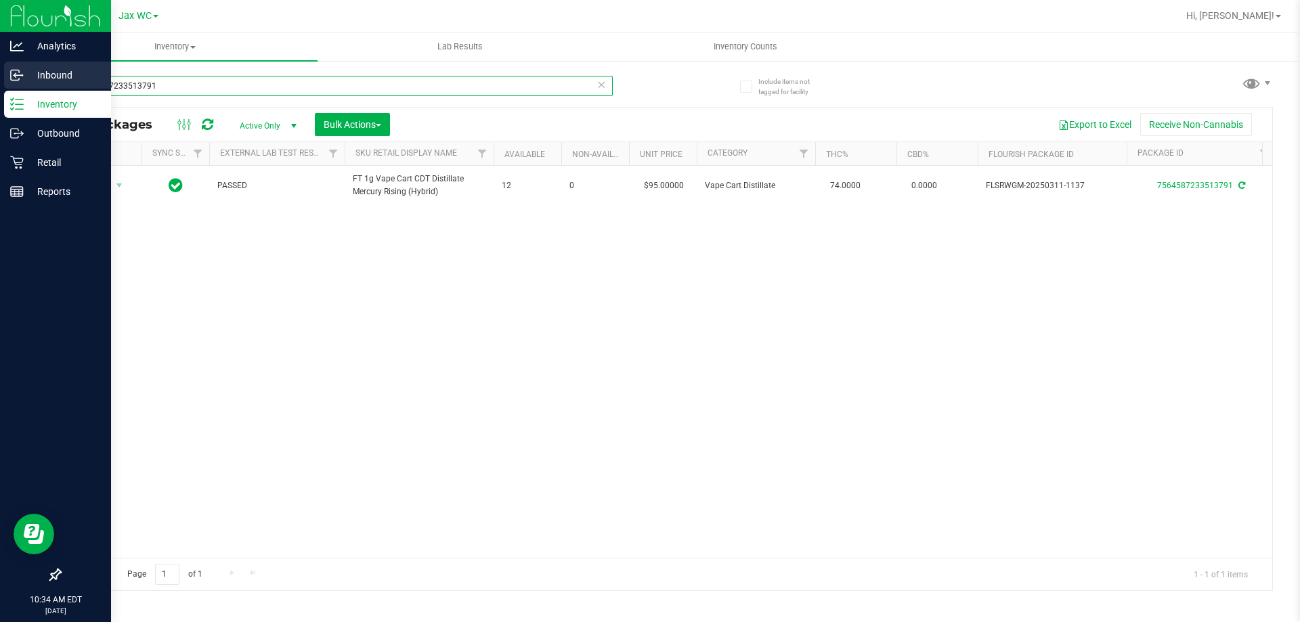
drag, startPoint x: 159, startPoint y: 91, endPoint x: 19, endPoint y: 79, distance: 140.7
click at [15, 81] on div "Analytics Inbound Inventory Outbound Retail Reports 10:34 AM EDT [DATE] 09/27 J…" at bounding box center [650, 311] width 1300 height 622
type input "6255254021547364"
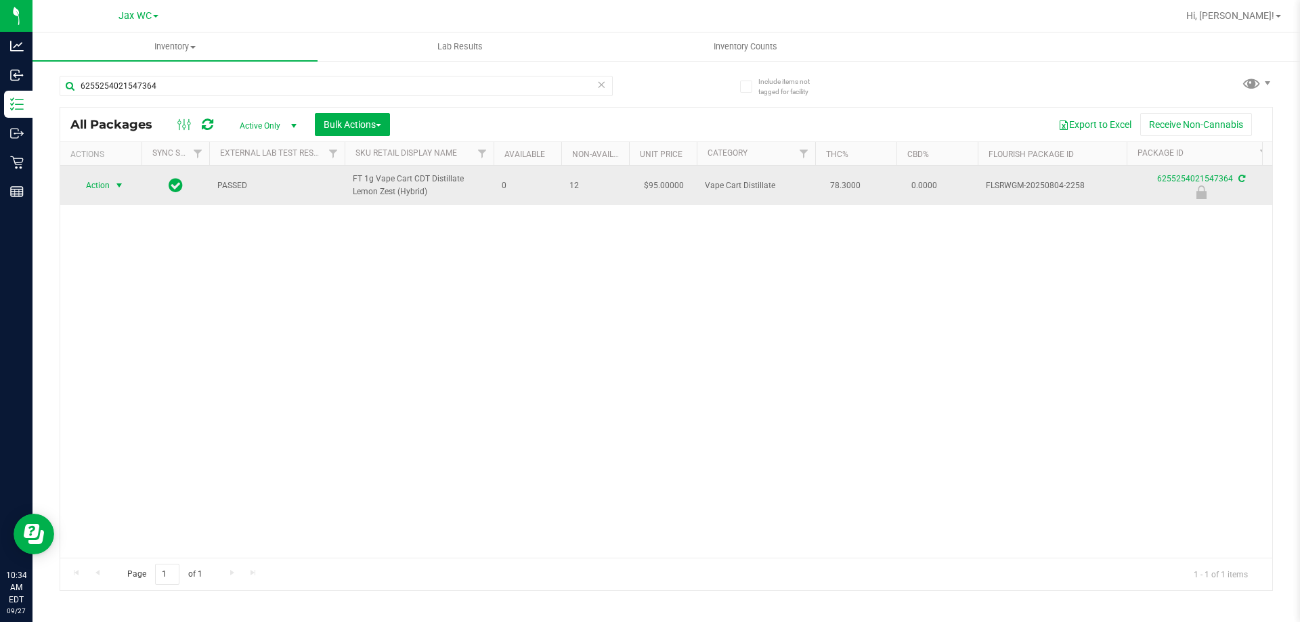
click at [105, 188] on span "Action" at bounding box center [92, 185] width 37 height 19
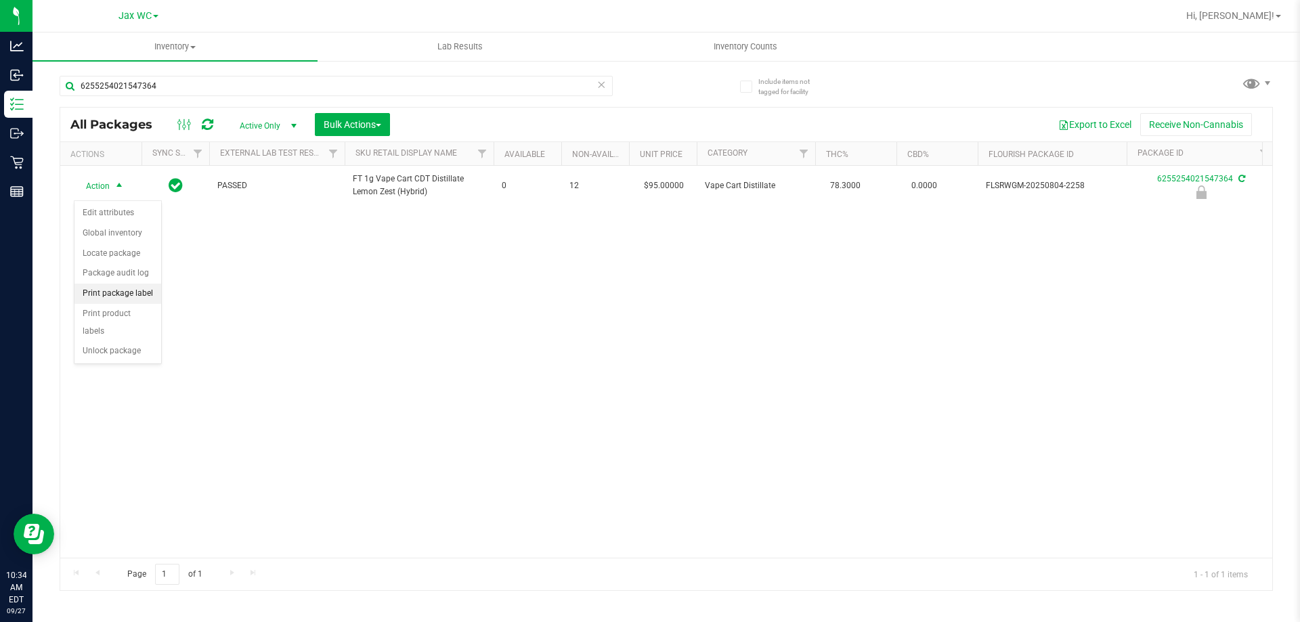
click at [128, 286] on li "Print package label" at bounding box center [117, 294] width 87 height 20
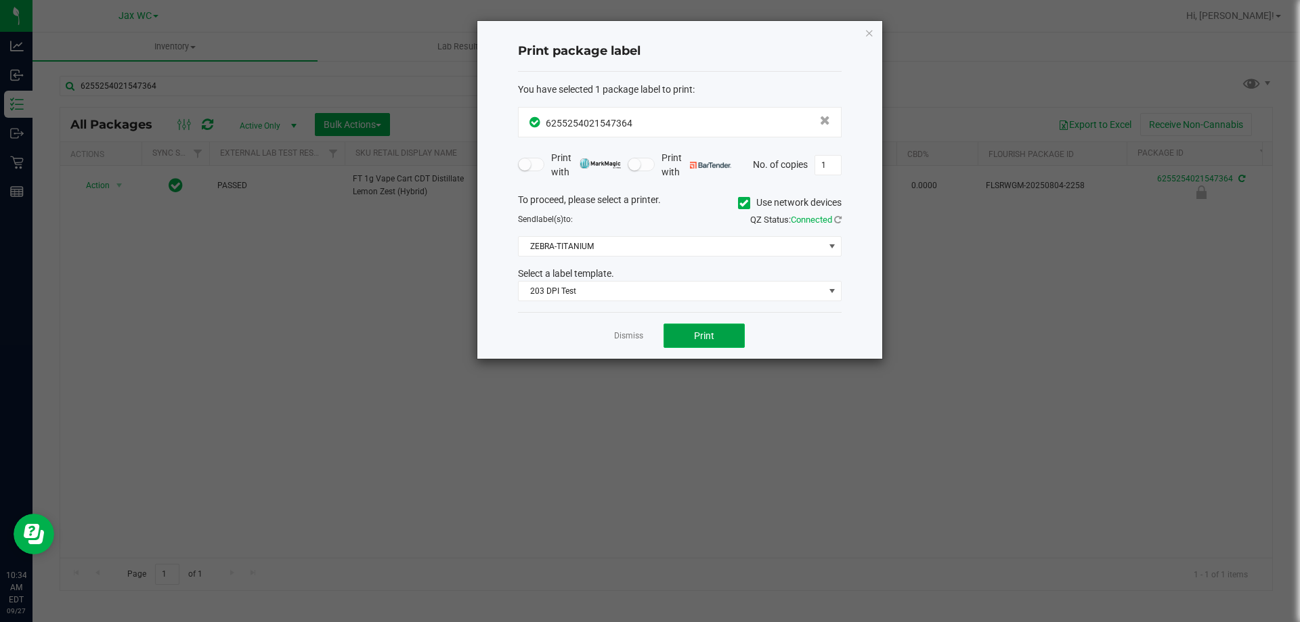
click at [720, 329] on button "Print" at bounding box center [704, 336] width 81 height 24
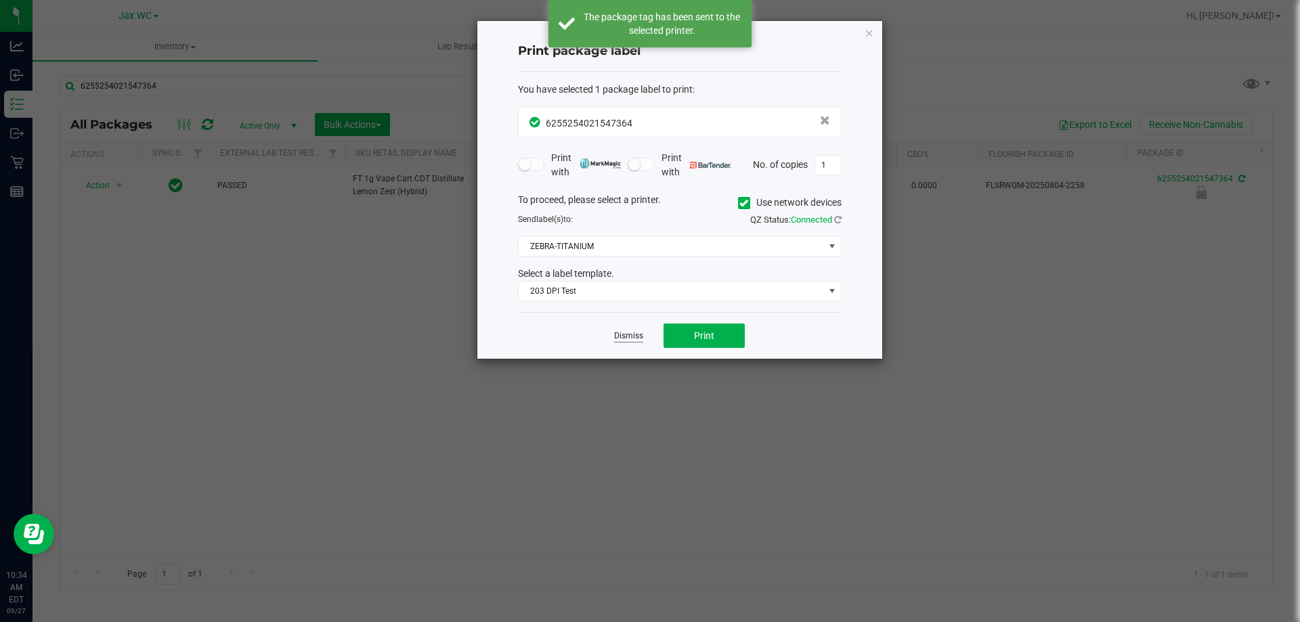
click at [629, 337] on link "Dismiss" at bounding box center [628, 336] width 29 height 12
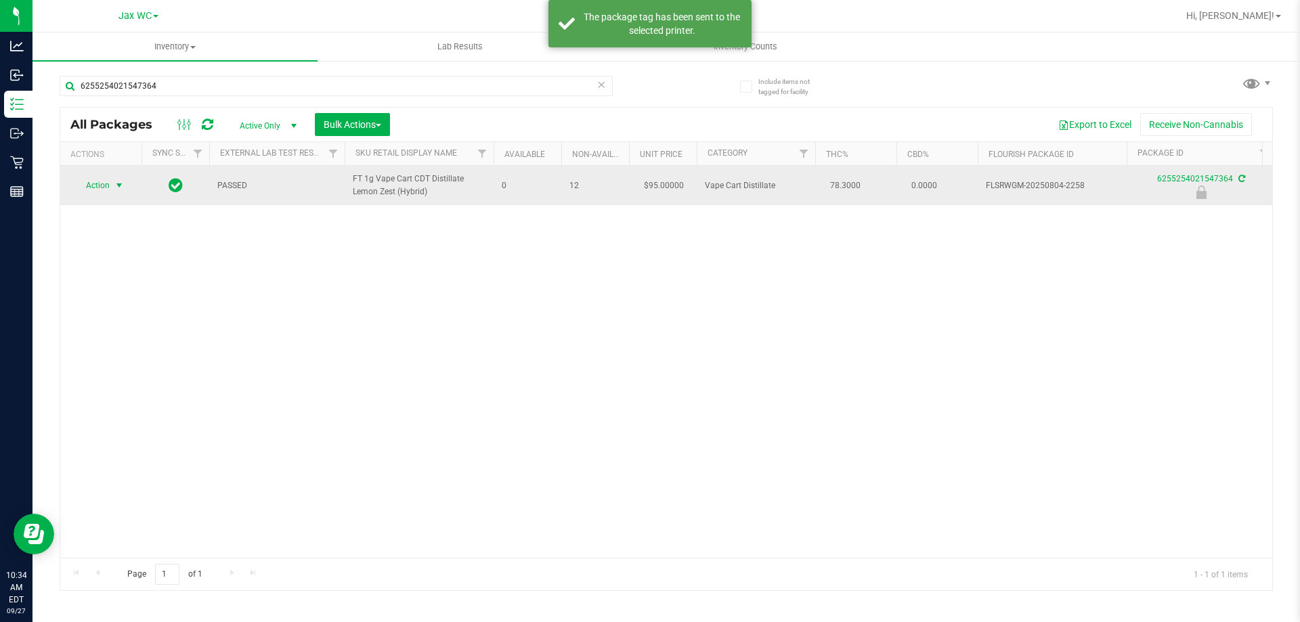
click at [112, 188] on span "select" at bounding box center [119, 185] width 17 height 19
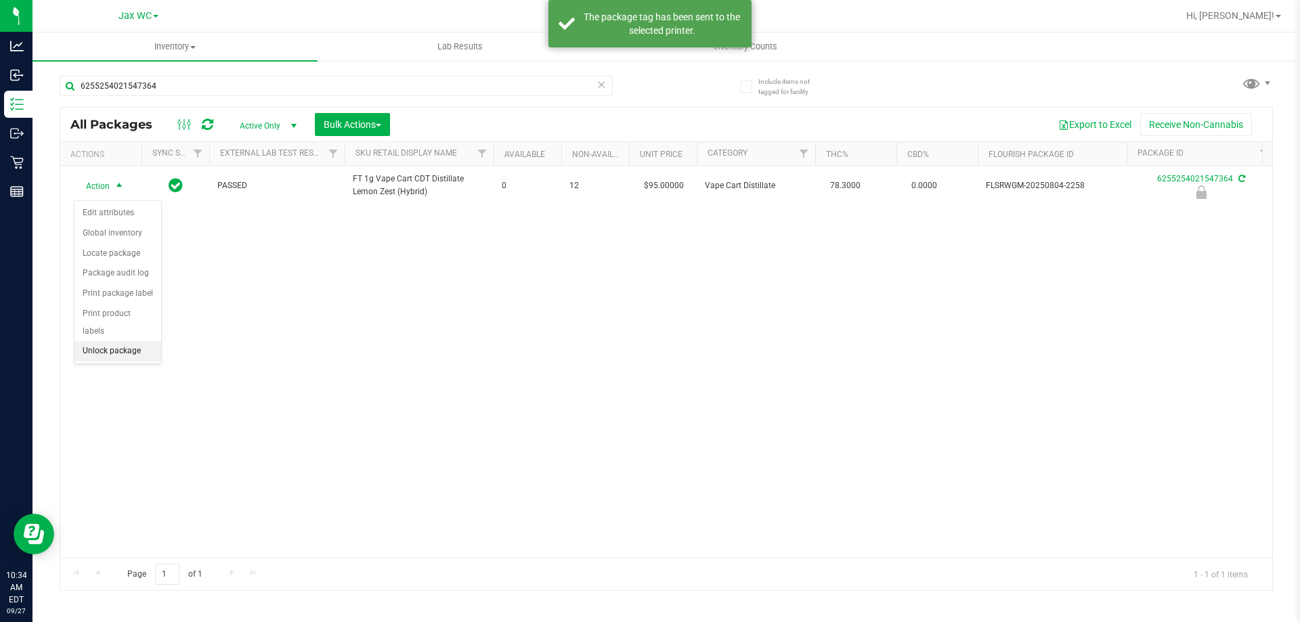
click at [120, 341] on li "Unlock package" at bounding box center [117, 351] width 87 height 20
